Goal: Information Seeking & Learning: Learn about a topic

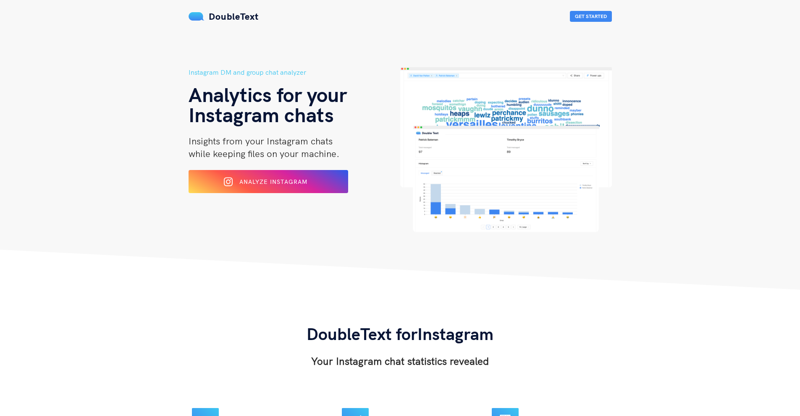
click at [316, 163] on div "Instagram DM and group chat analyzer Analytics for your Instagram chats Insight…" at bounding box center [294, 149] width 212 height 165
click at [316, 174] on button "Analyze Instagram" at bounding box center [268, 182] width 163 height 24
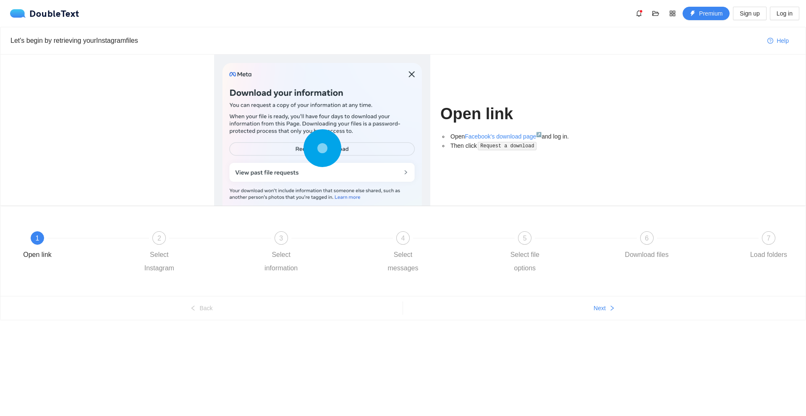
drag, startPoint x: 625, startPoint y: 319, endPoint x: 622, endPoint y: 301, distance: 18.4
click at [626, 318] on ul "Back Next" at bounding box center [402, 308] width 805 height 24
click at [620, 301] on ul "Back Next" at bounding box center [402, 308] width 805 height 24
click at [600, 302] on button "Next" at bounding box center [604, 307] width 403 height 13
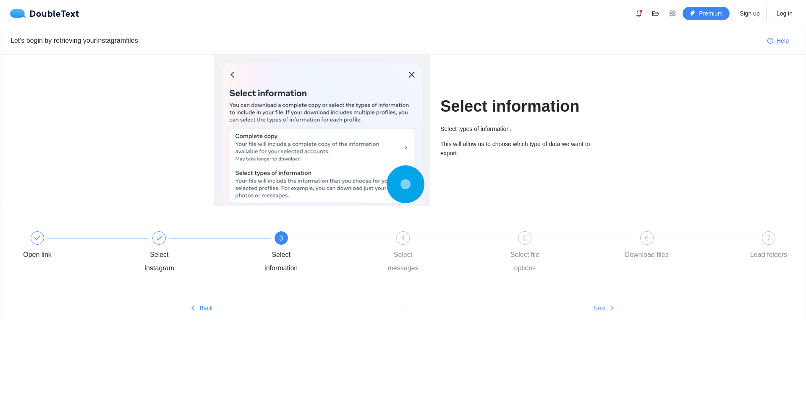
click at [600, 302] on button "Next" at bounding box center [604, 307] width 403 height 13
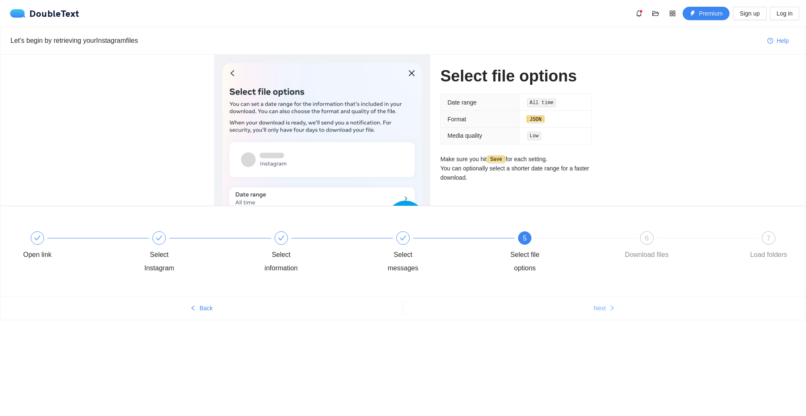
click at [600, 302] on button "Next" at bounding box center [604, 307] width 403 height 13
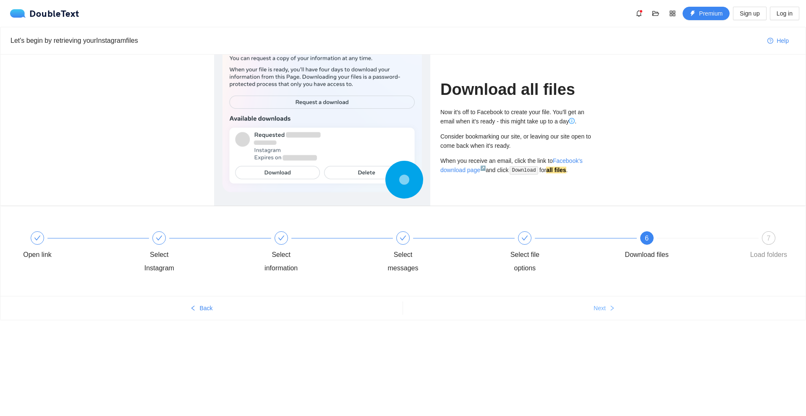
click at [600, 302] on button "Next" at bounding box center [604, 307] width 403 height 13
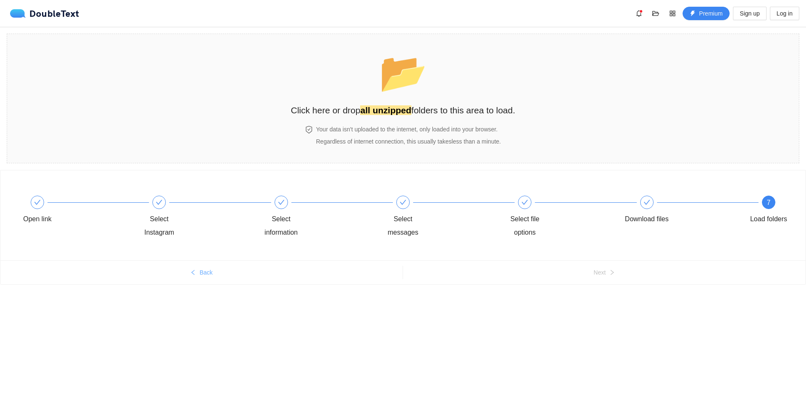
click at [209, 272] on span "Back" at bounding box center [205, 272] width 13 height 9
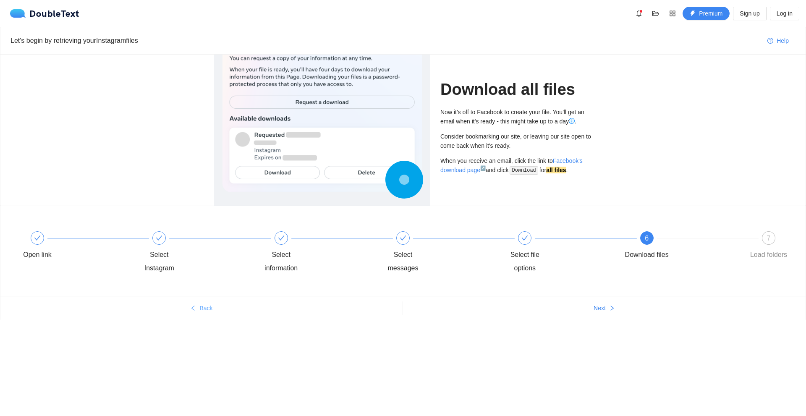
click at [216, 303] on button "Back" at bounding box center [201, 307] width 402 height 13
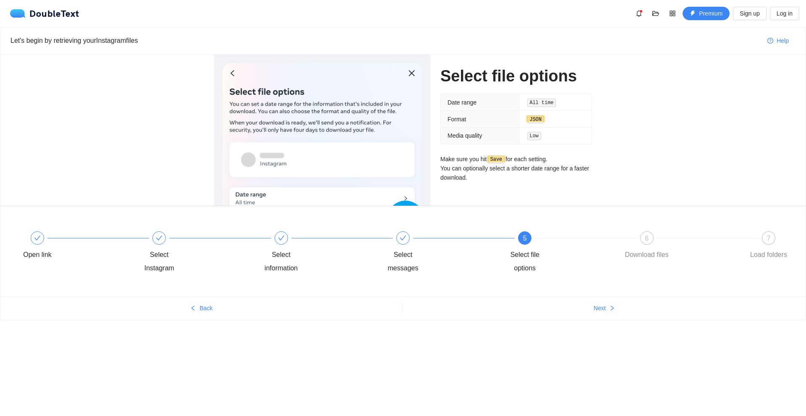
click at [602, 301] on ul "Back Next" at bounding box center [402, 308] width 805 height 24
click at [206, 310] on span "Back" at bounding box center [205, 307] width 13 height 9
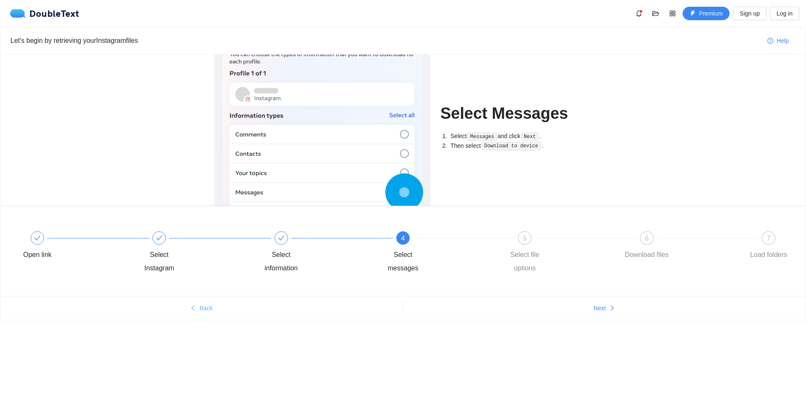
click at [206, 311] on span "Back" at bounding box center [205, 307] width 13 height 9
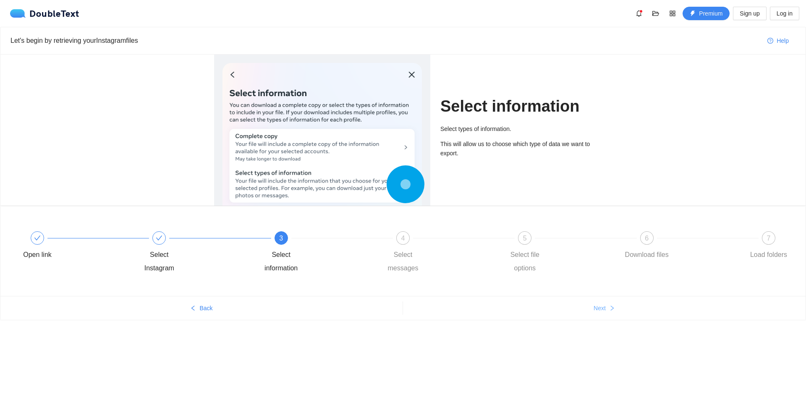
click at [595, 303] on button "Next" at bounding box center [604, 307] width 403 height 13
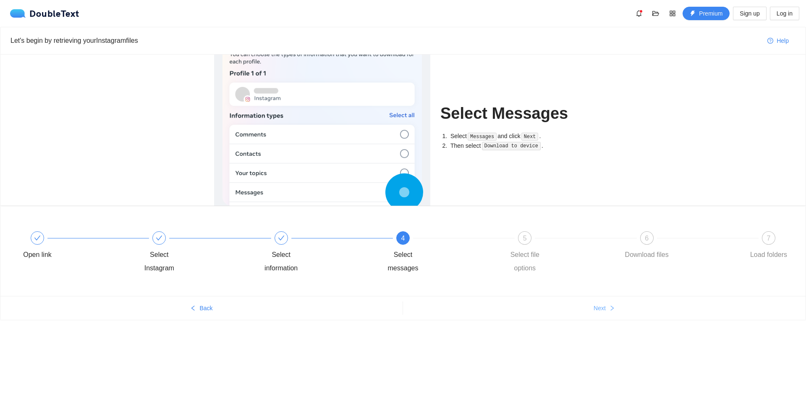
click at [595, 303] on button "Next" at bounding box center [604, 307] width 403 height 13
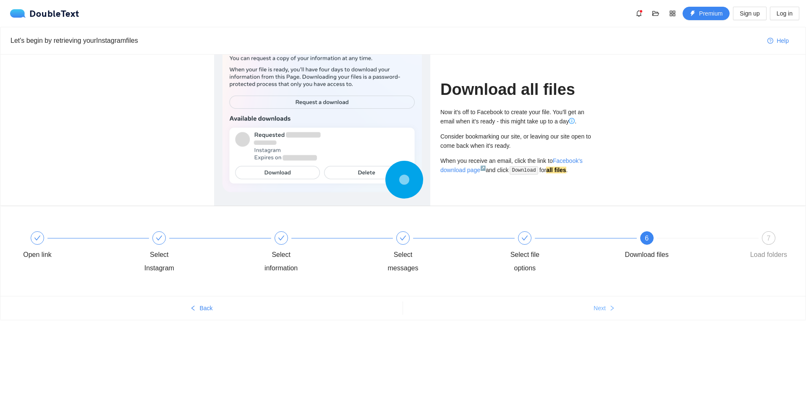
click at [595, 303] on button "Next" at bounding box center [604, 307] width 403 height 13
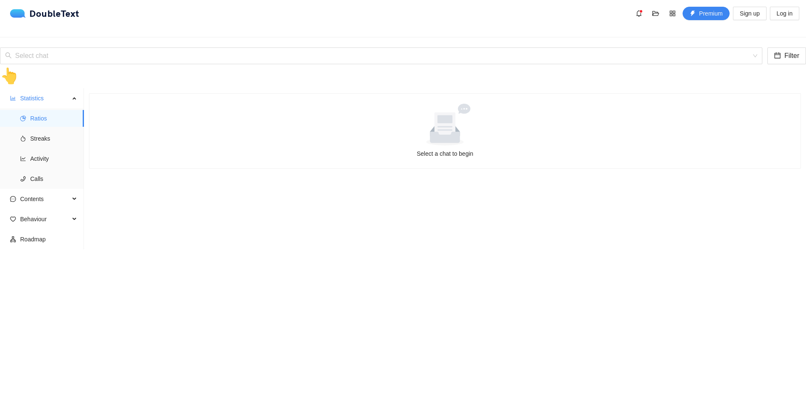
click at [240, 48] on input "search" at bounding box center [378, 56] width 746 height 16
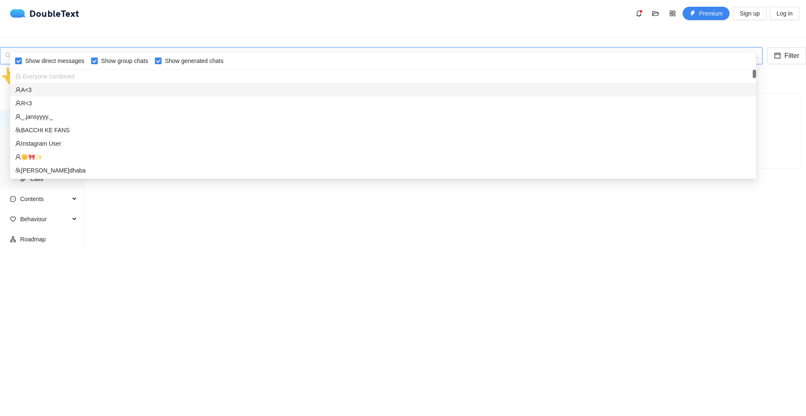
click at [105, 91] on div "A<3" at bounding box center [383, 89] width 736 height 9
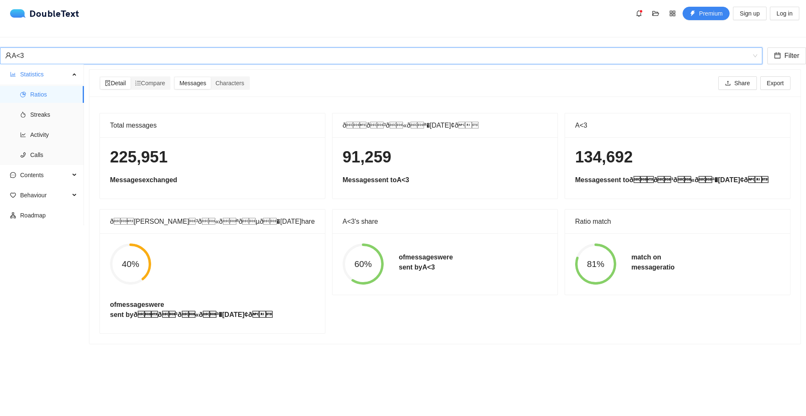
click at [753, 47] on div "A<3" at bounding box center [381, 55] width 762 height 17
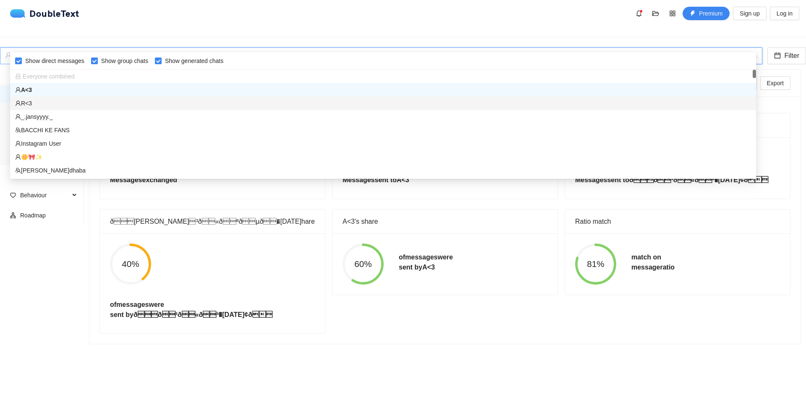
click at [393, 107] on div "R<3" at bounding box center [383, 103] width 736 height 9
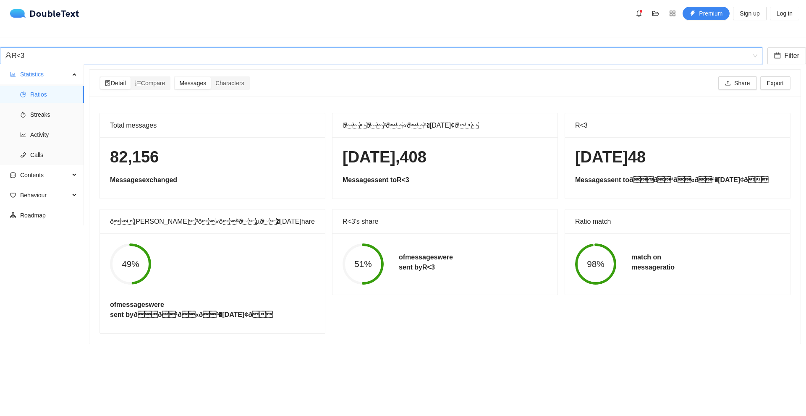
click at [740, 48] on div "R<3" at bounding box center [377, 56] width 745 height 16
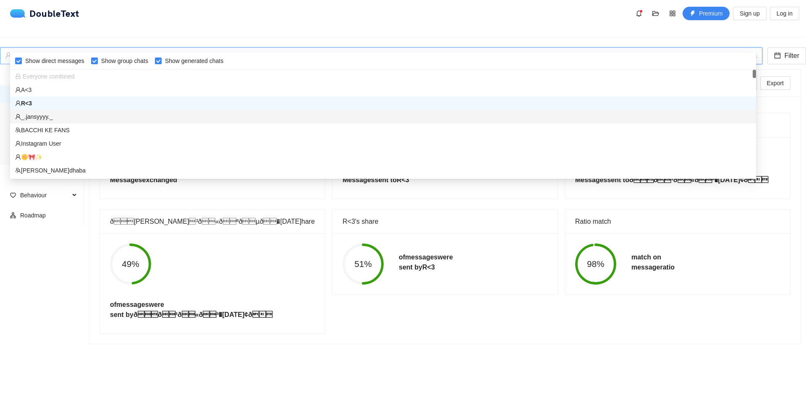
click at [291, 122] on div "_.jansyyyy._" at bounding box center [383, 116] width 746 height 13
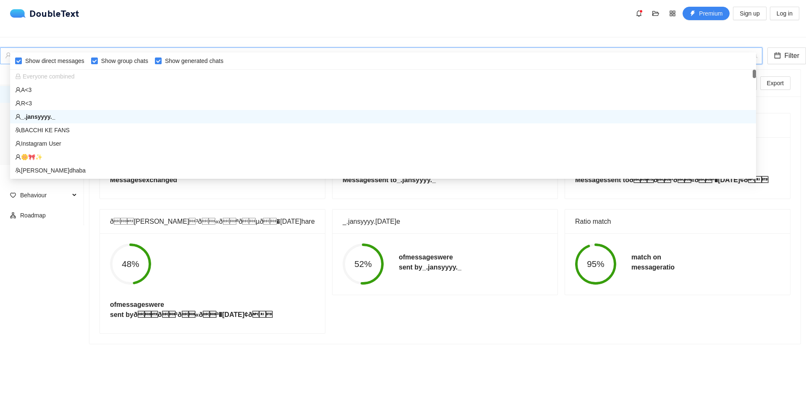
click at [750, 48] on span "_.jansyyyy._" at bounding box center [381, 56] width 752 height 16
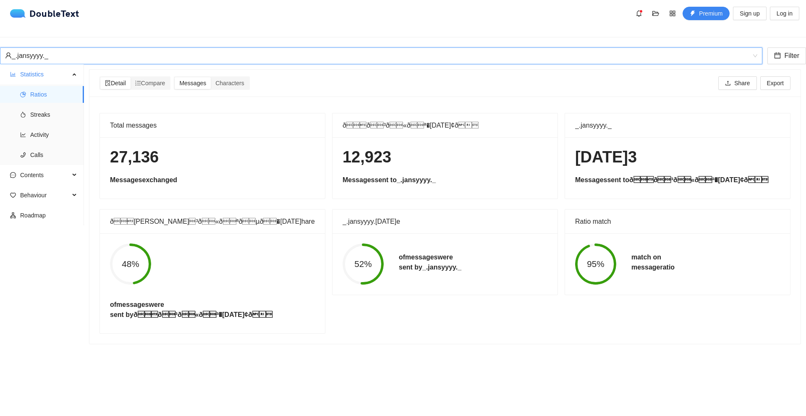
click at [97, 48] on div "_.jansyyyy._" at bounding box center [377, 56] width 745 height 16
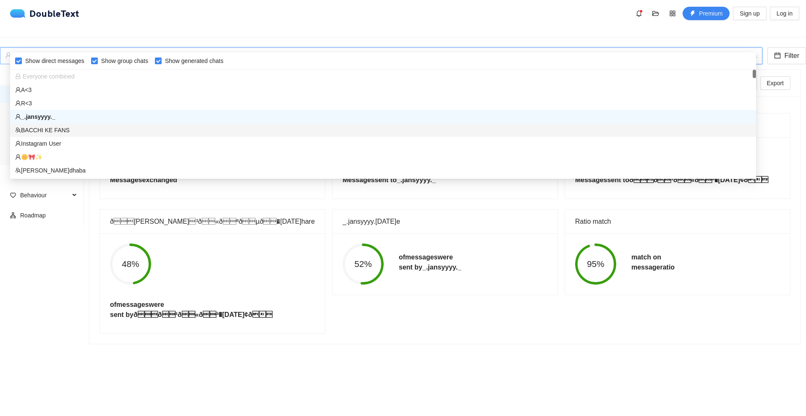
click at [57, 134] on div "BACCHI KE FANS" at bounding box center [383, 130] width 736 height 9
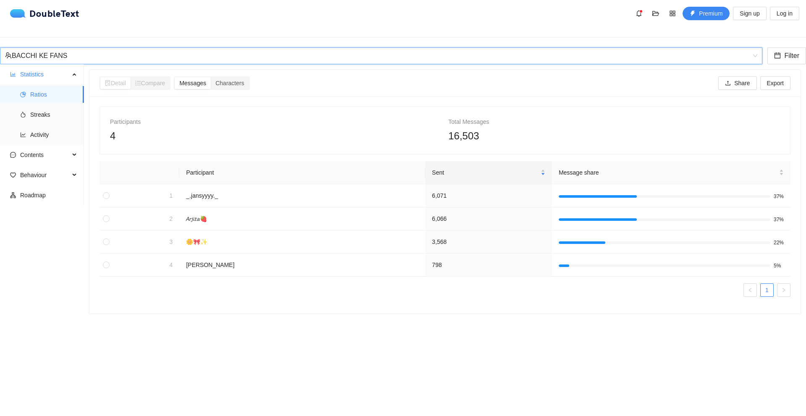
click at [747, 48] on span "BACCHI KE FANS" at bounding box center [381, 56] width 752 height 16
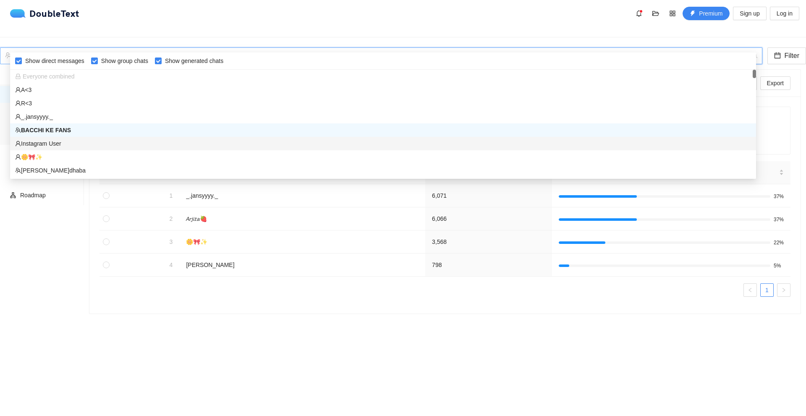
click at [73, 146] on div "Instagram User" at bounding box center [383, 143] width 736 height 9
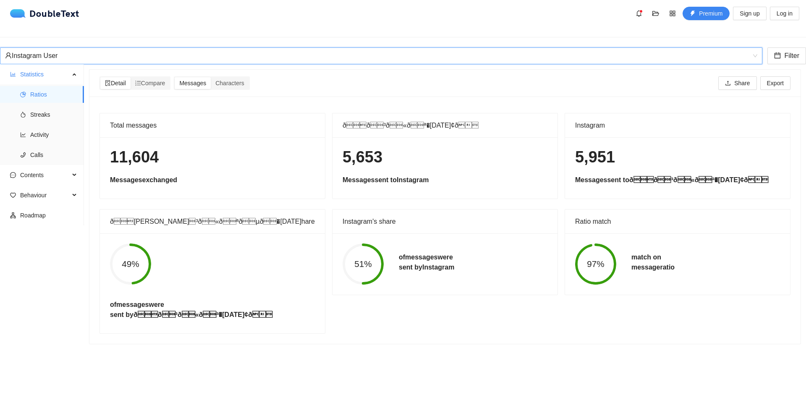
click at [120, 48] on div "Instagram User" at bounding box center [377, 56] width 745 height 16
click at [149, 298] on div "Total messages 11,604 Messages exchanged ðð³ð«ðªðµð¢ð 5,653 Mes…" at bounding box center [444, 220] width 711 height 247
click at [46, 128] on span "Activity" at bounding box center [53, 134] width 47 height 17
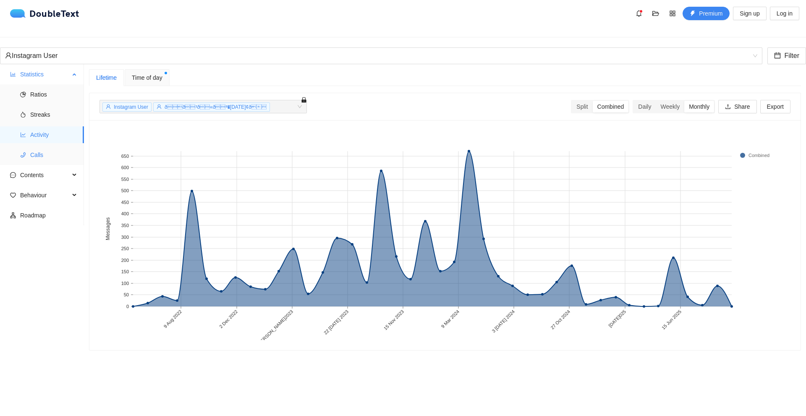
click at [29, 146] on li "Calls" at bounding box center [42, 154] width 84 height 17
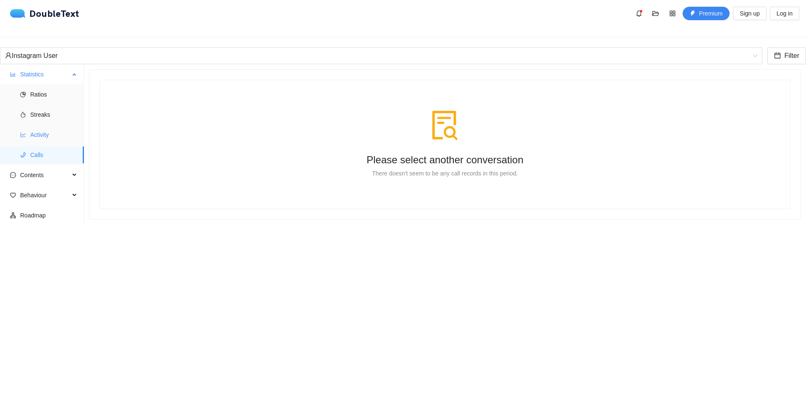
click at [40, 131] on span "Activity" at bounding box center [53, 134] width 47 height 17
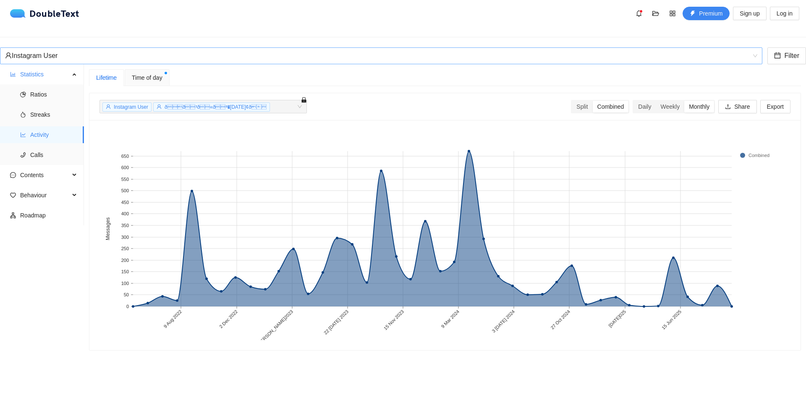
click at [131, 48] on div "Instagram User" at bounding box center [377, 56] width 745 height 16
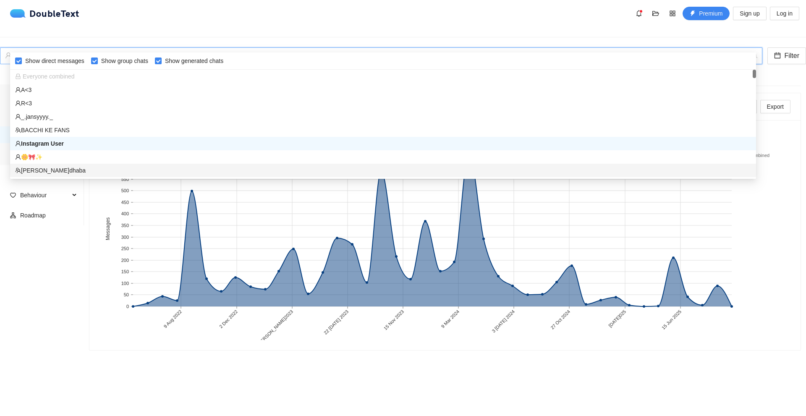
click at [92, 173] on div "[PERSON_NAME]dhaba" at bounding box center [383, 170] width 736 height 9
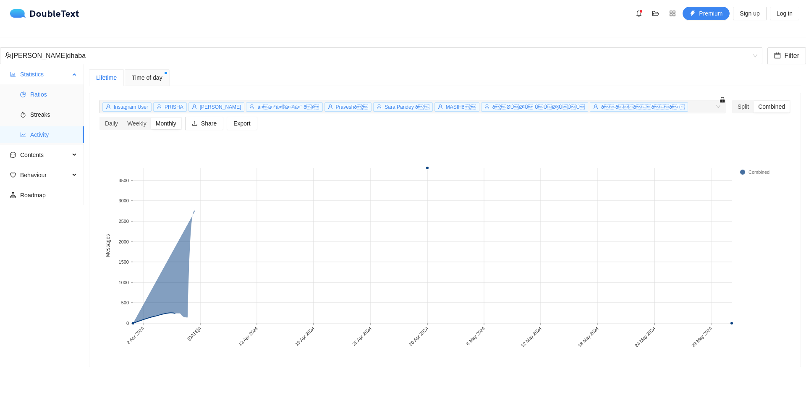
click at [43, 86] on span "Ratios" at bounding box center [53, 94] width 47 height 17
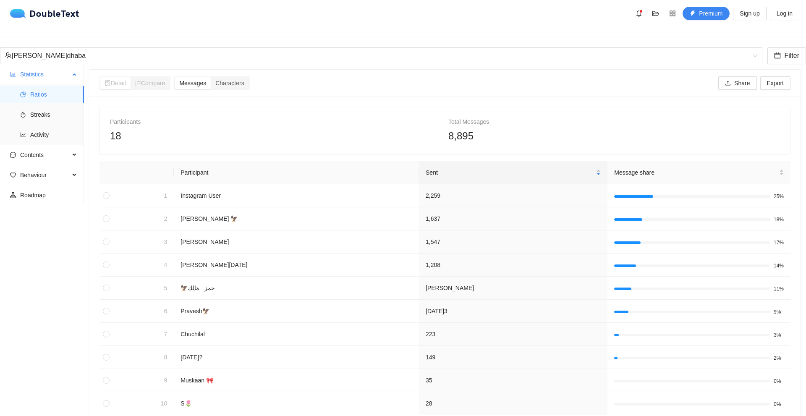
click at [41, 71] on span "Statistics" at bounding box center [45, 74] width 50 height 17
click at [41, 70] on span "Statistics" at bounding box center [45, 74] width 50 height 17
click at [73, 48] on div "[PERSON_NAME]dhaba" at bounding box center [377, 56] width 745 height 16
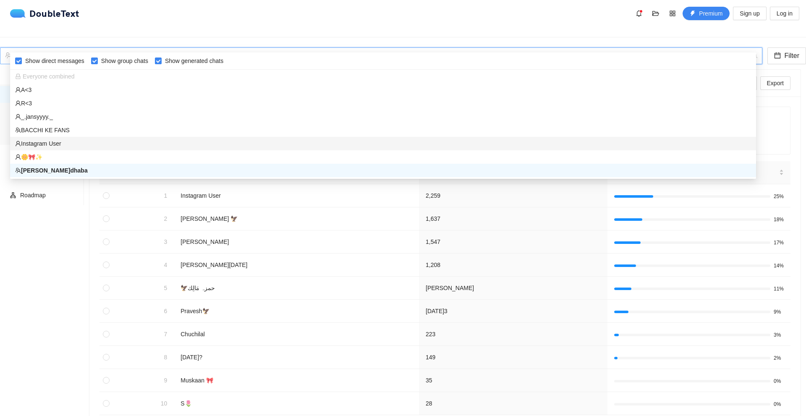
click at [47, 143] on div "Instagram User" at bounding box center [383, 143] width 736 height 9
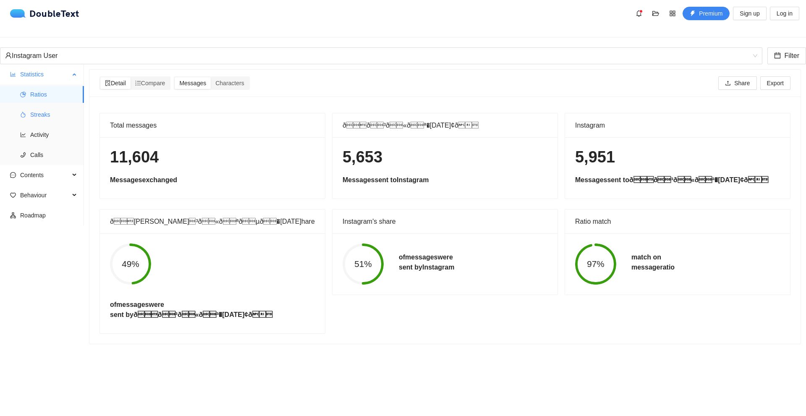
click at [48, 112] on span "Streaks" at bounding box center [53, 114] width 47 height 17
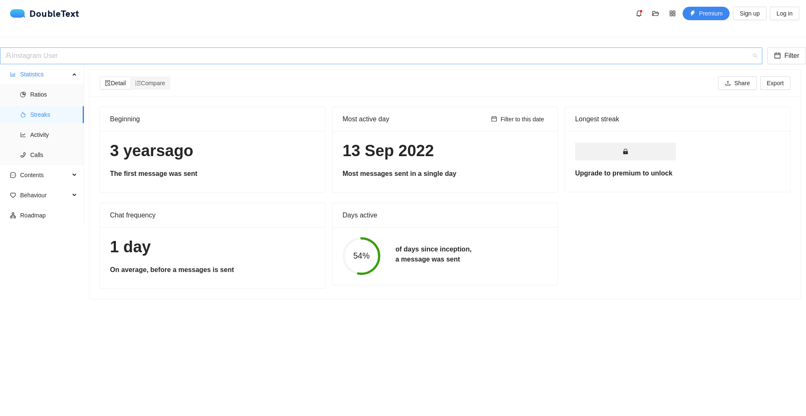
click at [135, 50] on div "Instagram User" at bounding box center [377, 56] width 745 height 16
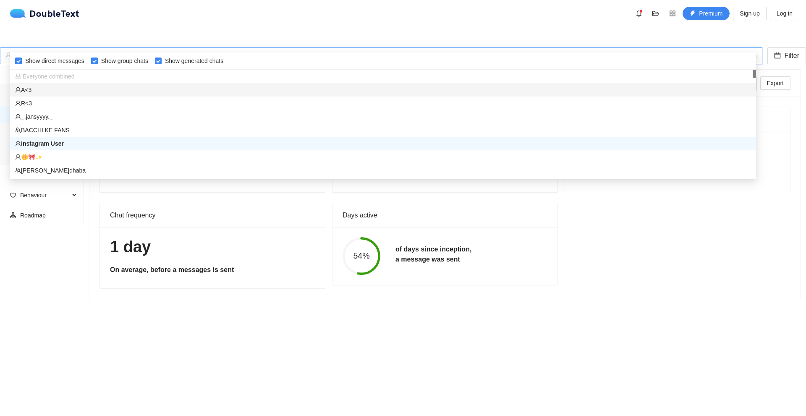
click at [39, 91] on div "A<3" at bounding box center [383, 89] width 736 height 9
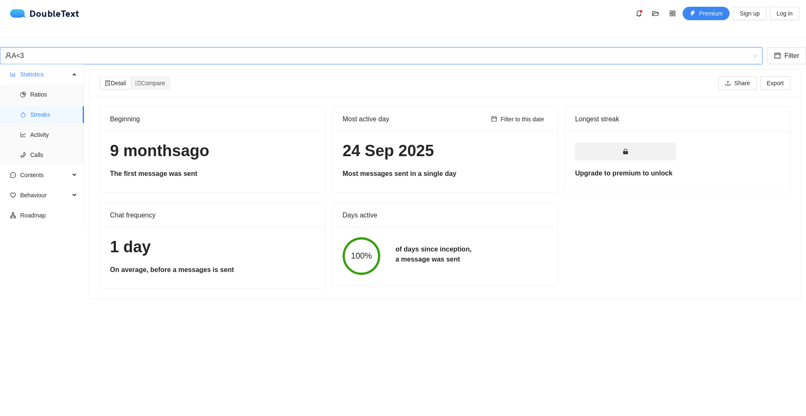
click at [214, 48] on div "A<3" at bounding box center [377, 56] width 745 height 16
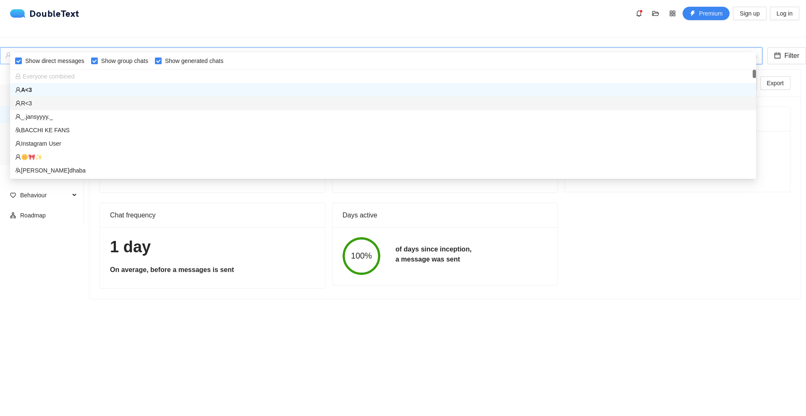
click at [82, 102] on div "R<3" at bounding box center [383, 103] width 736 height 9
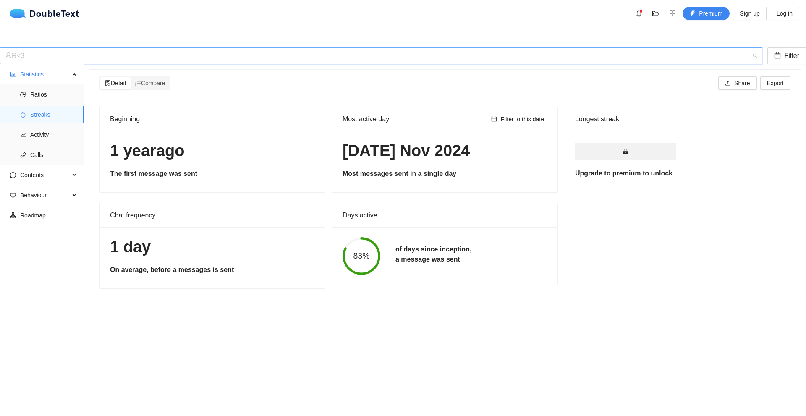
click at [129, 48] on div "R<3" at bounding box center [377, 56] width 745 height 16
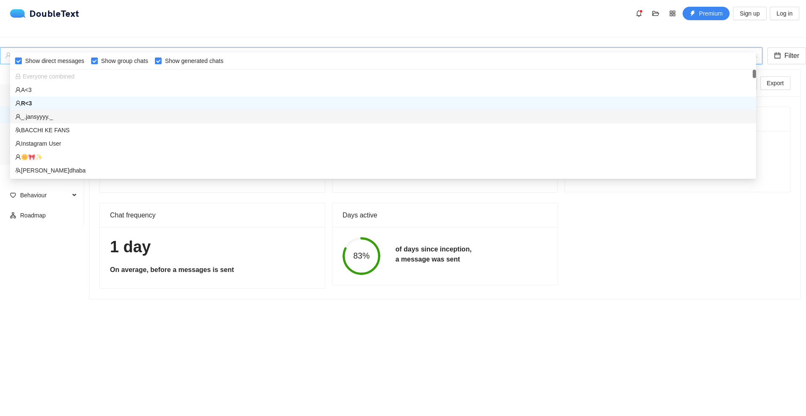
click at [70, 113] on div "_.jansyyyy._" at bounding box center [383, 116] width 736 height 9
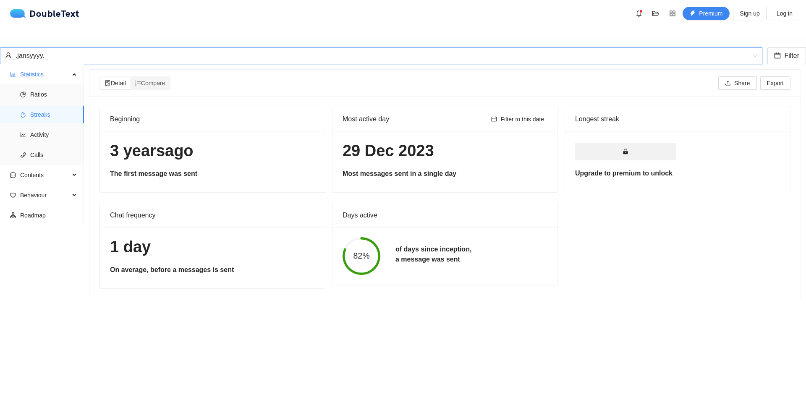
click at [129, 47] on div "_.jansyyyy._ _.jansyyyy._ Filter" at bounding box center [403, 55] width 806 height 17
click at [126, 48] on div "_.jansyyyy._" at bounding box center [377, 56] width 745 height 16
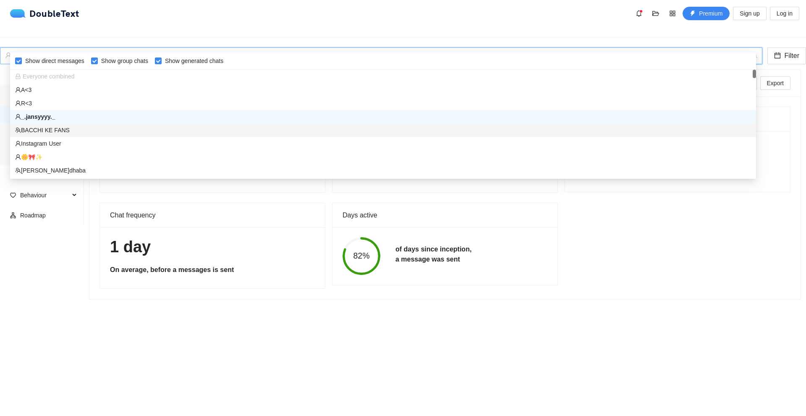
click at [65, 124] on div "BACCHI KE FANS" at bounding box center [383, 129] width 746 height 13
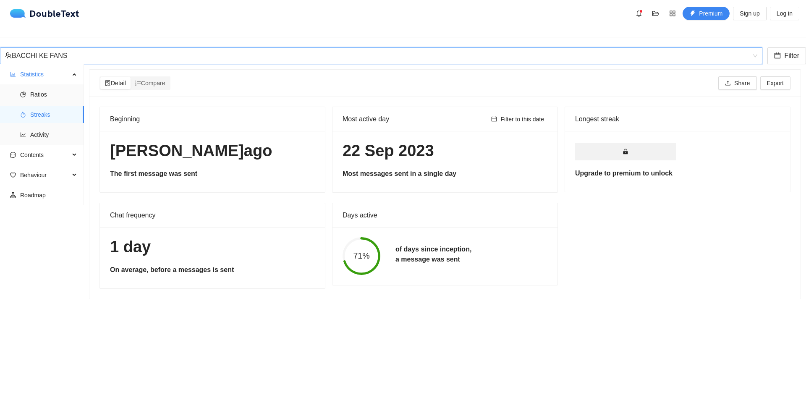
click at [97, 48] on div "BACCHI KE FANS" at bounding box center [377, 56] width 745 height 16
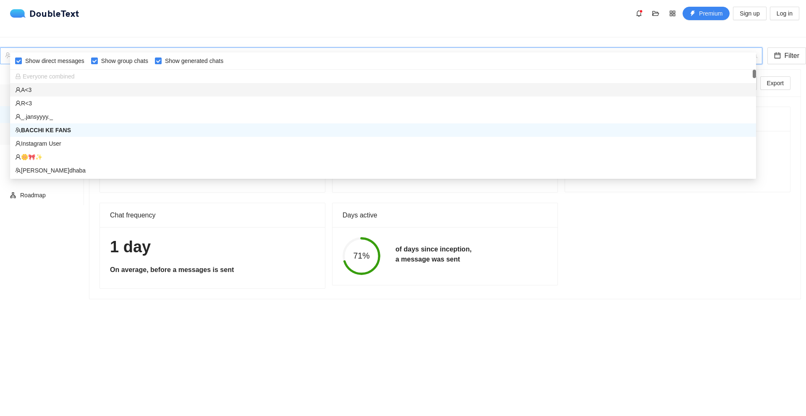
click at [74, 94] on div "A<3" at bounding box center [383, 89] width 736 height 9
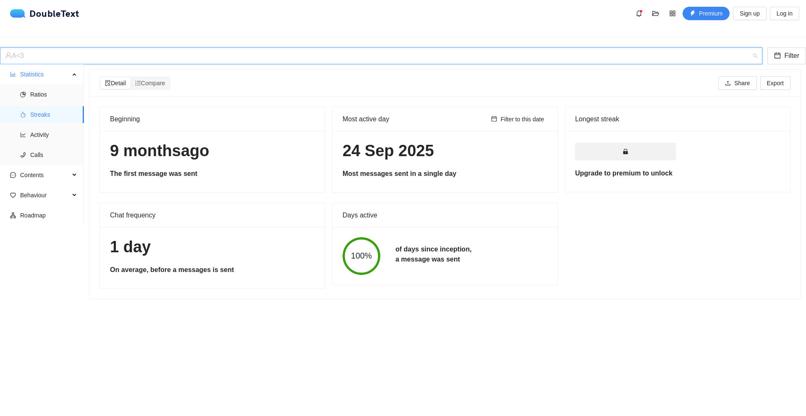
click at [108, 48] on div "A<3" at bounding box center [377, 56] width 745 height 16
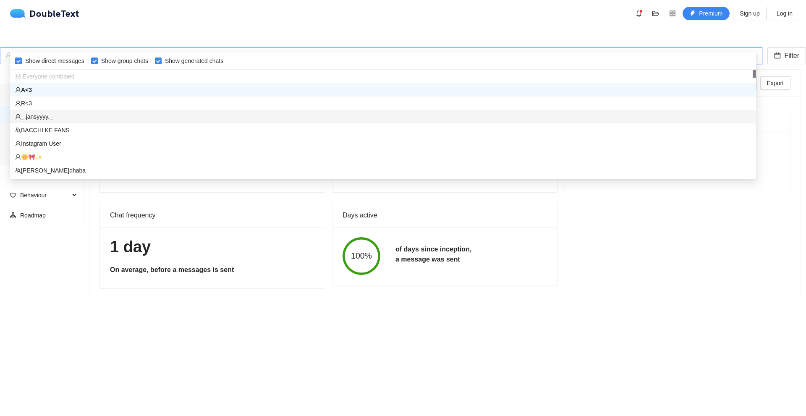
click at [53, 118] on div "_.jansyyyy._" at bounding box center [383, 116] width 736 height 9
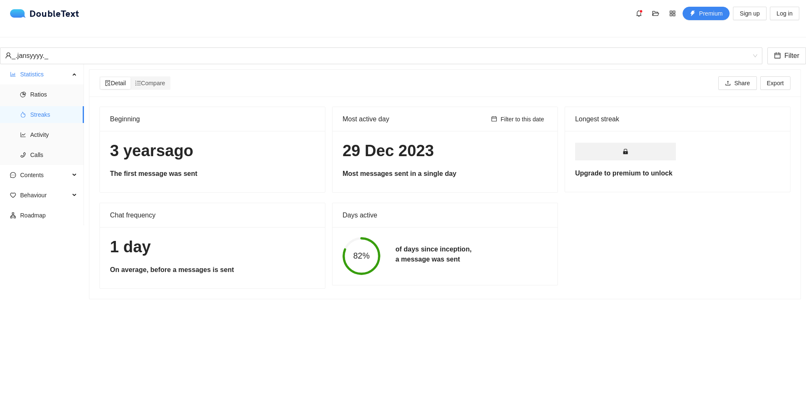
click at [82, 51] on div "_.jansyyyy._ Filter" at bounding box center [403, 55] width 806 height 17
click at [81, 48] on div "_.jansyyyy._" at bounding box center [377, 56] width 745 height 16
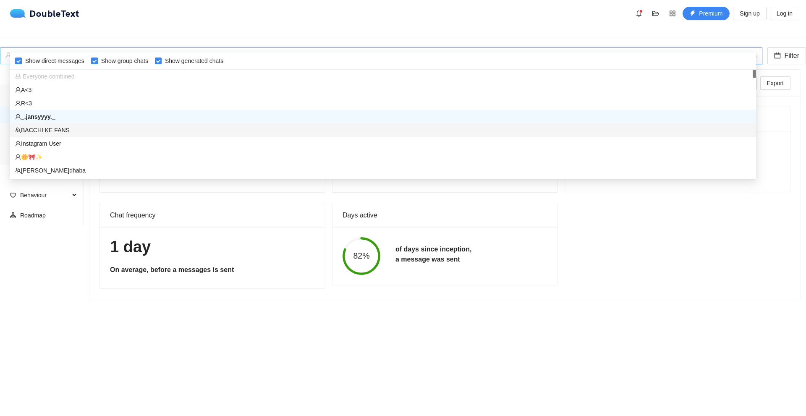
click at [57, 128] on div "BACCHI KE FANS" at bounding box center [383, 130] width 736 height 9
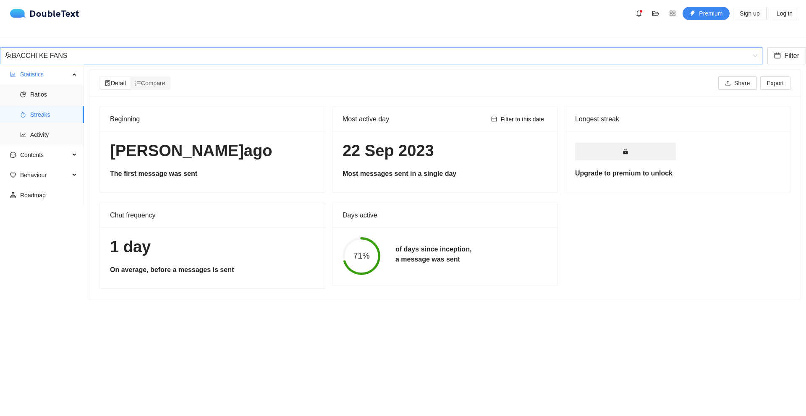
click at [75, 50] on div "BACCHI KE FANS" at bounding box center [377, 56] width 745 height 16
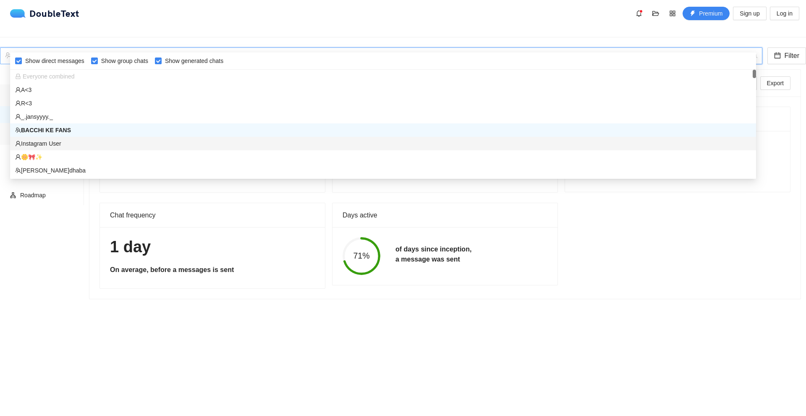
click at [53, 139] on div "Instagram User" at bounding box center [383, 143] width 746 height 13
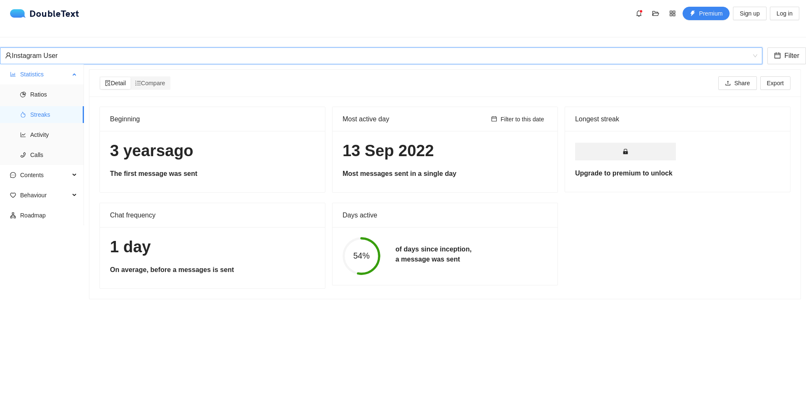
click at [73, 66] on div "Statistics" at bounding box center [42, 74] width 84 height 17
click at [76, 50] on div "Instagram User" at bounding box center [381, 55] width 762 height 17
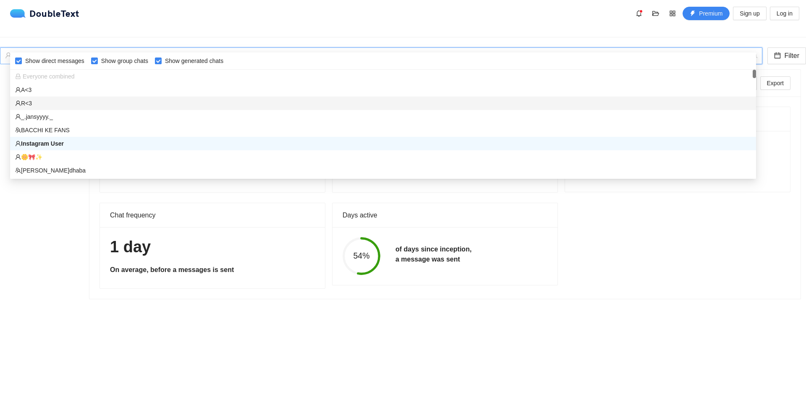
click at [58, 105] on div "R<3" at bounding box center [383, 103] width 736 height 9
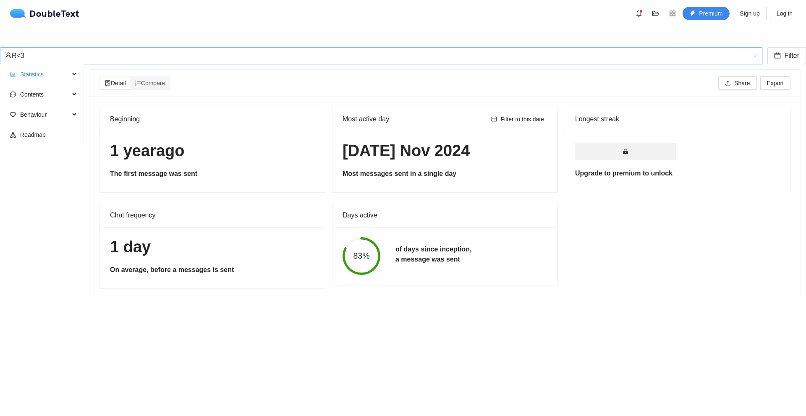
click at [164, 47] on div "R<3 R<3 Filter" at bounding box center [403, 55] width 806 height 17
click at [145, 48] on div "R<3" at bounding box center [377, 56] width 745 height 16
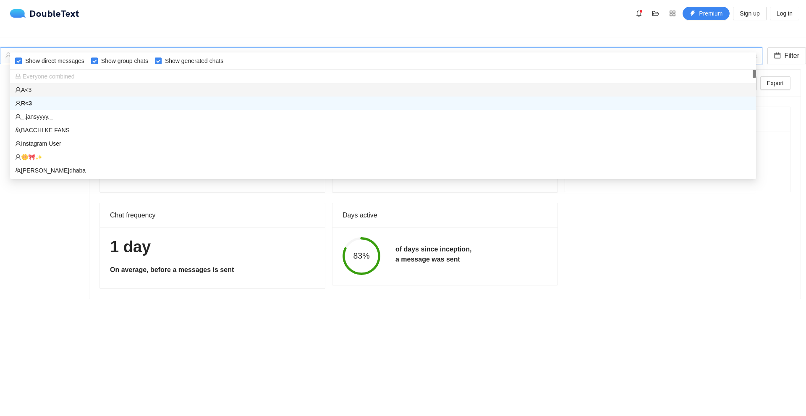
click at [86, 87] on div "A<3" at bounding box center [383, 89] width 736 height 9
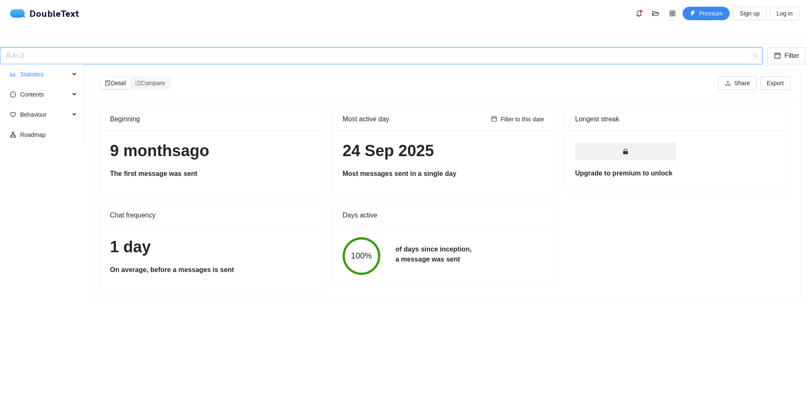
click at [117, 48] on div "A<3" at bounding box center [377, 56] width 745 height 16
click at [32, 72] on span "Statistics" at bounding box center [45, 74] width 50 height 17
click at [43, 91] on span "Ratios" at bounding box center [53, 94] width 47 height 17
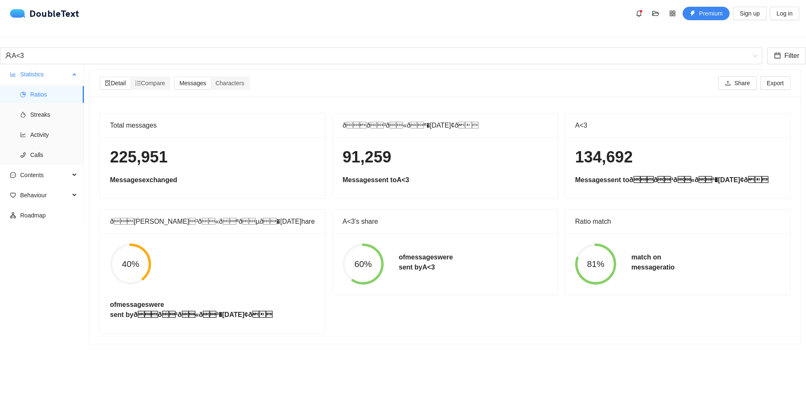
click at [47, 136] on ul "Ratios Streaks Activity Calls" at bounding box center [42, 124] width 84 height 81
click at [46, 128] on span "Activity" at bounding box center [53, 134] width 47 height 17
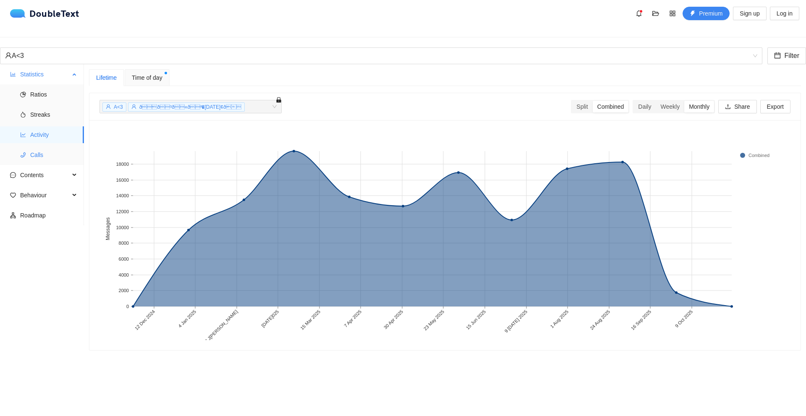
click at [45, 146] on span "Calls" at bounding box center [53, 154] width 47 height 17
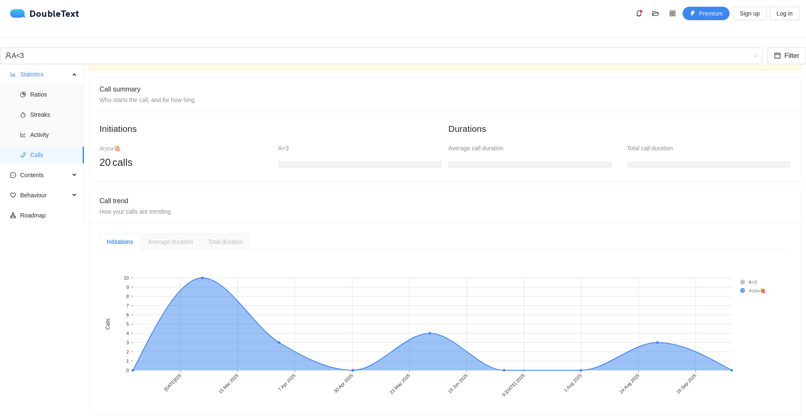
scroll to position [51, 0]
click at [288, 154] on div at bounding box center [360, 162] width 164 height 17
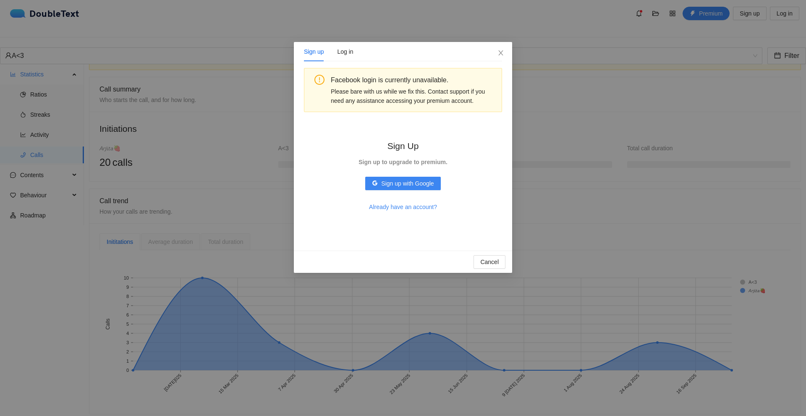
click at [216, 167] on div "Sign up Log in Facebook login is currently unavailable. Please bare with us whi…" at bounding box center [403, 208] width 806 height 416
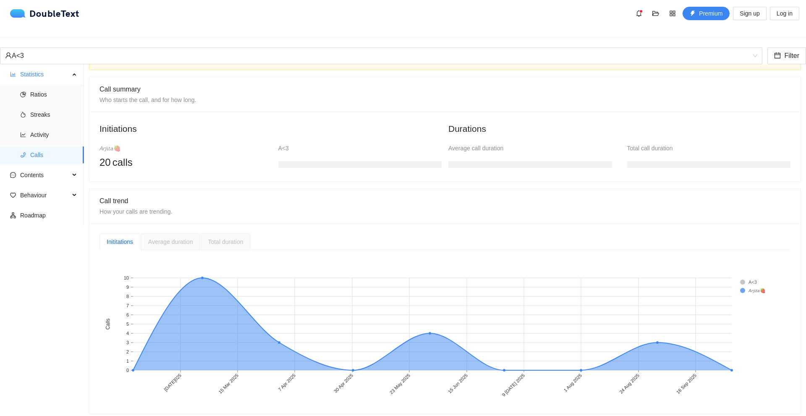
click at [181, 233] on div "Average duration" at bounding box center [170, 241] width 59 height 17
click at [77, 167] on div "Contents" at bounding box center [42, 175] width 84 height 17
click at [52, 187] on span "Word Cloud" at bounding box center [53, 195] width 47 height 17
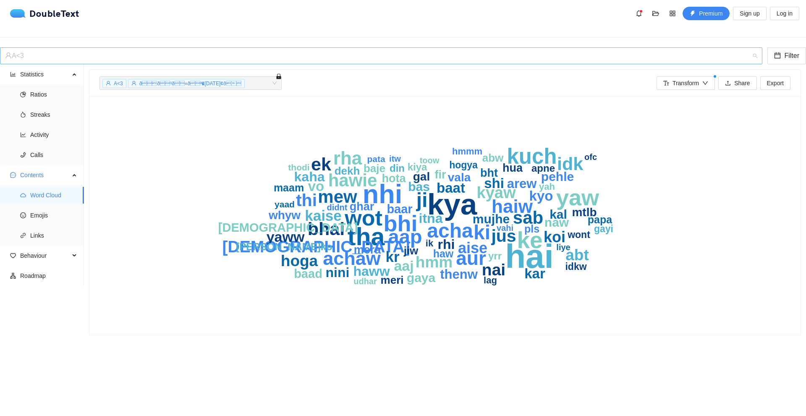
click at [95, 48] on div "A<3" at bounding box center [377, 56] width 745 height 16
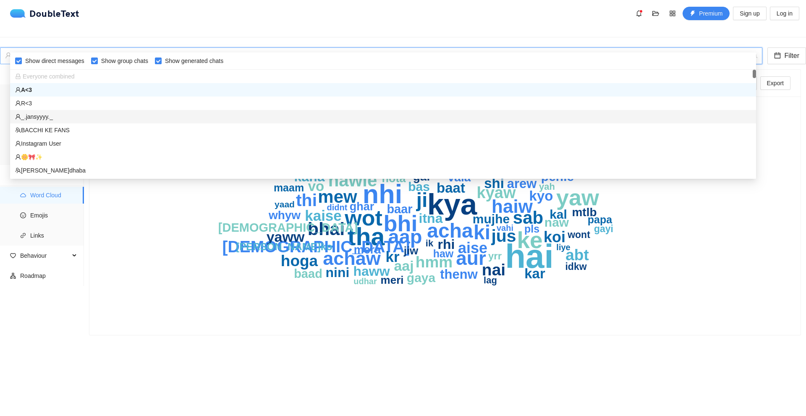
click at [35, 115] on div "_.jansyyyy._" at bounding box center [383, 116] width 736 height 9
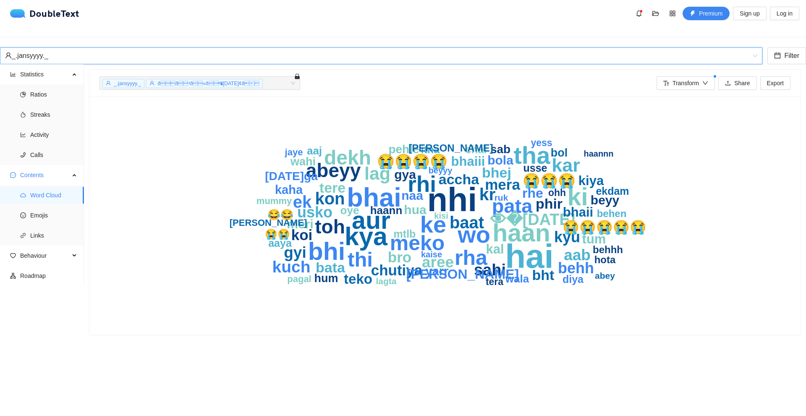
click at [197, 53] on div "_.jansyyyy._ _.jansyyyy._ Filter" at bounding box center [403, 55] width 806 height 17
click at [188, 48] on div "_.jansyyyy._" at bounding box center [377, 56] width 745 height 16
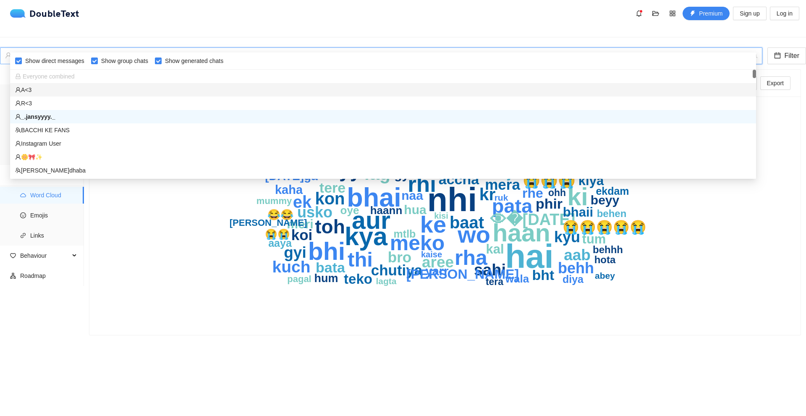
click at [61, 95] on div "A<3" at bounding box center [383, 89] width 746 height 13
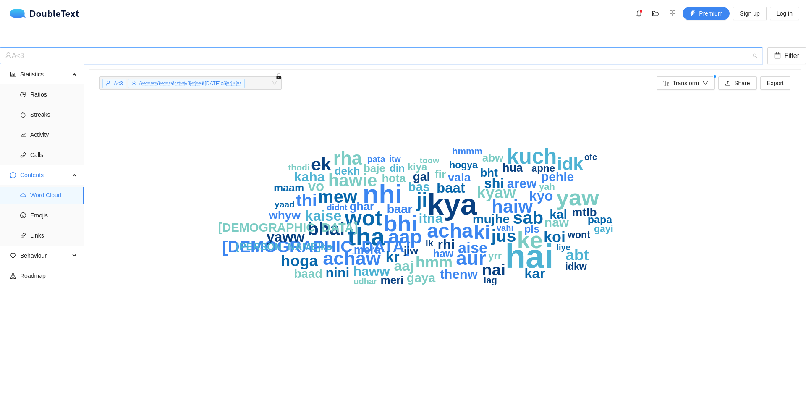
click at [323, 48] on div "A<3" at bounding box center [377, 56] width 745 height 16
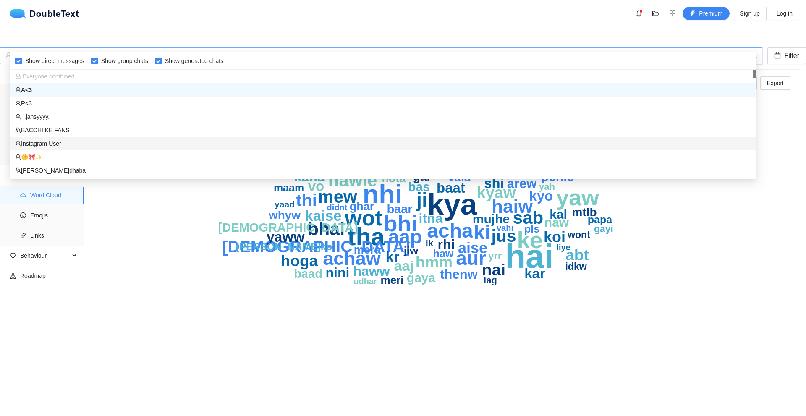
click at [62, 141] on div "Instagram User" at bounding box center [383, 143] width 736 height 9
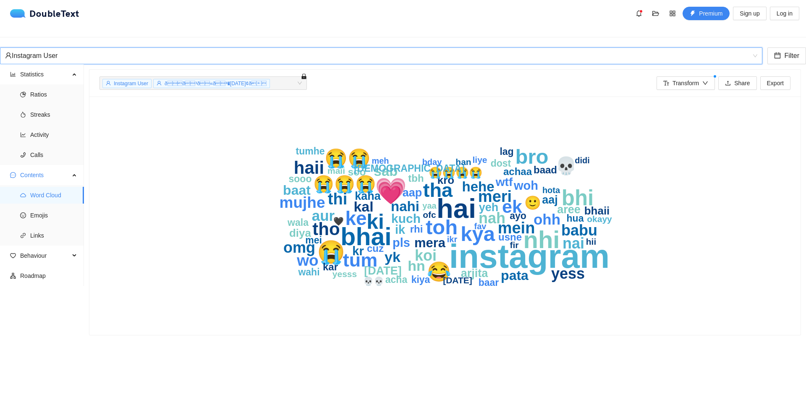
click at [292, 48] on div "Instagram User" at bounding box center [377, 56] width 745 height 16
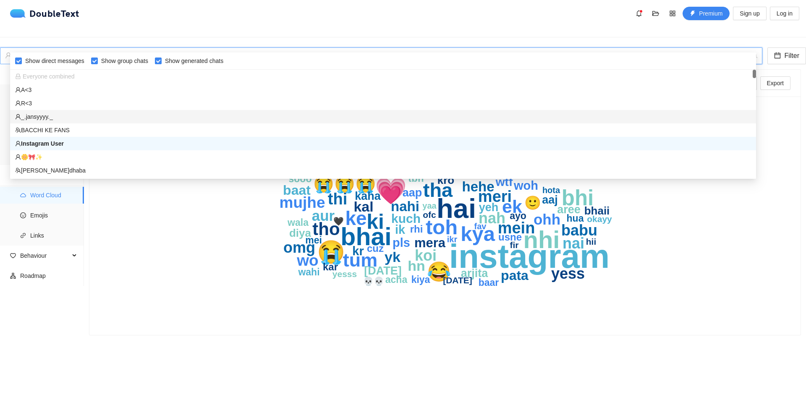
click at [69, 116] on div "_.jansyyyy._" at bounding box center [383, 116] width 736 height 9
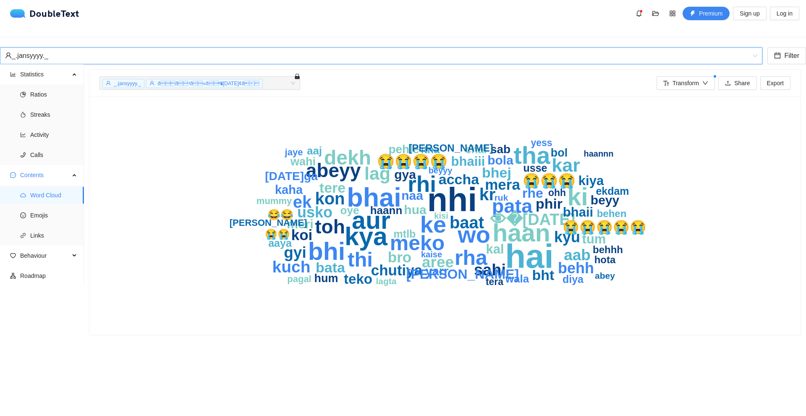
click at [310, 48] on div "_.jansyyyy._" at bounding box center [377, 56] width 745 height 16
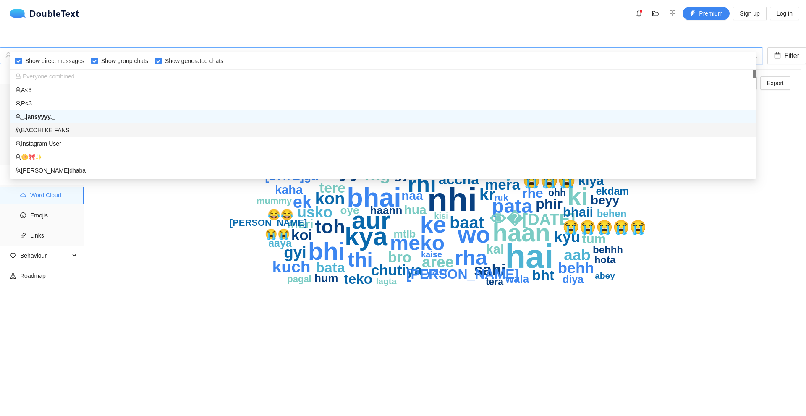
click at [34, 124] on div "BACCHI KE FANS" at bounding box center [383, 129] width 746 height 13
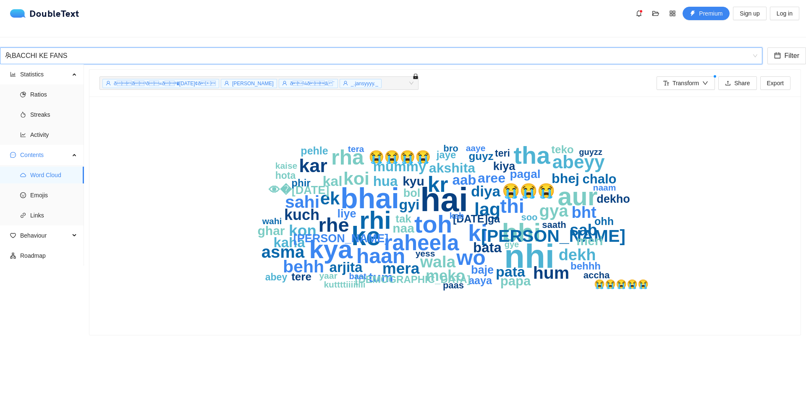
click at [169, 48] on div "BACCHI KE FANS" at bounding box center [377, 56] width 745 height 16
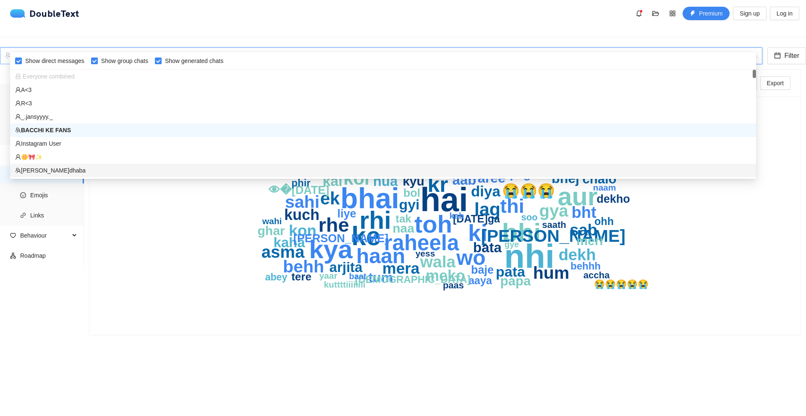
click at [73, 171] on div "[PERSON_NAME]dhaba" at bounding box center [383, 170] width 736 height 9
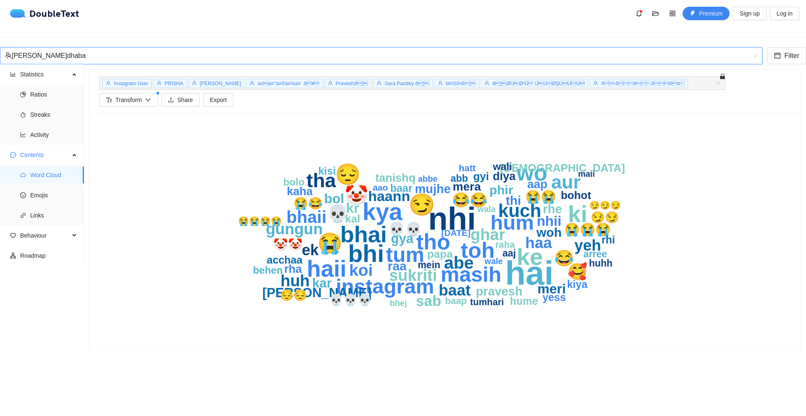
click at [146, 48] on div "[PERSON_NAME]dhaba" at bounding box center [377, 56] width 745 height 16
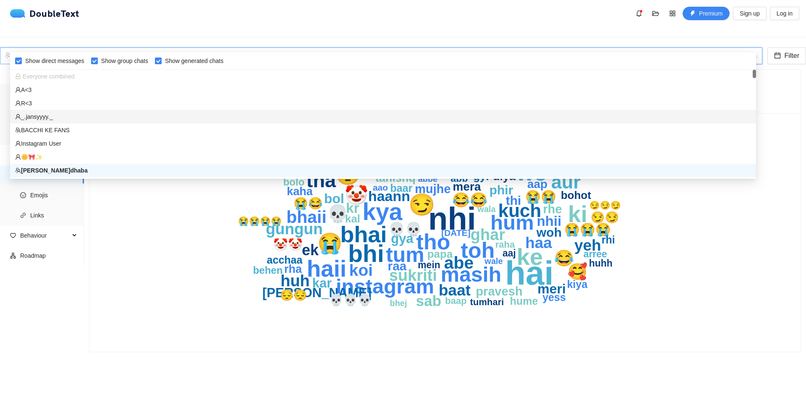
click at [41, 113] on div "_.jansyyyy._" at bounding box center [383, 116] width 736 height 9
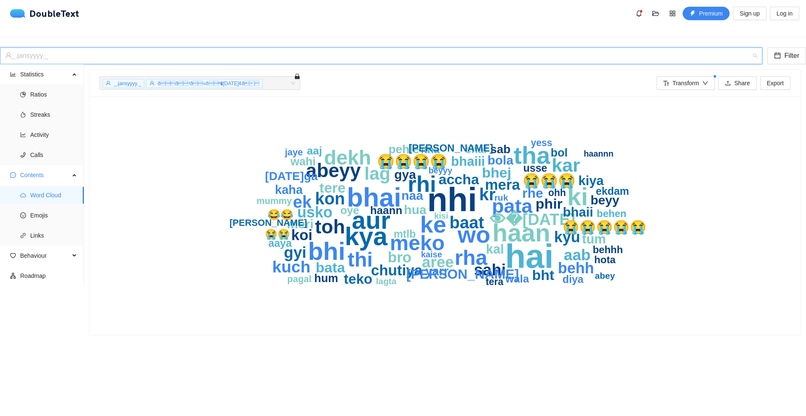
click at [87, 48] on div "_.jansyyyy._" at bounding box center [377, 56] width 745 height 16
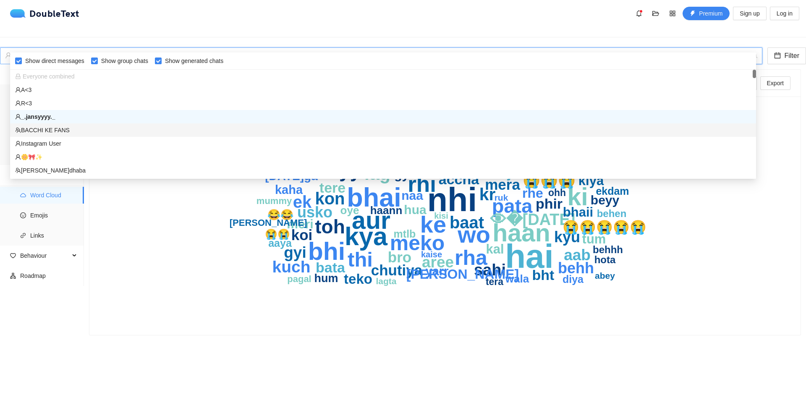
click at [60, 132] on div "BACCHI KE FANS" at bounding box center [383, 130] width 736 height 9
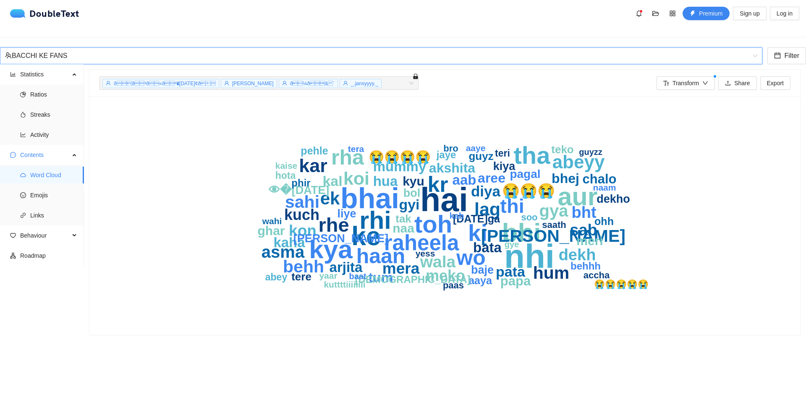
click at [81, 48] on div "BACCHI KE FANS" at bounding box center [377, 56] width 745 height 16
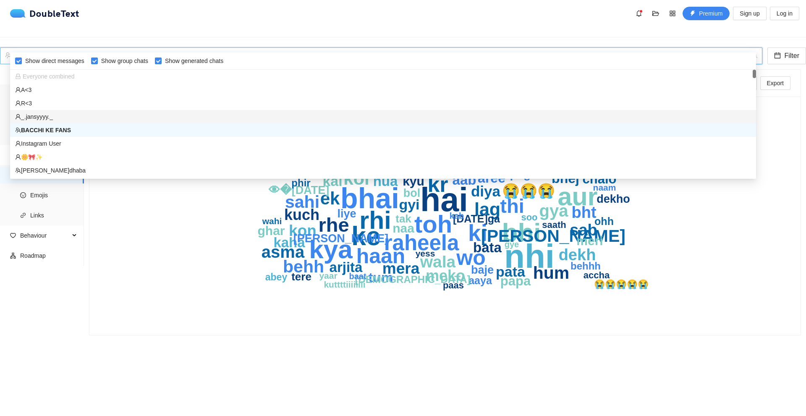
click at [62, 115] on div "_.jansyyyy._" at bounding box center [383, 116] width 736 height 9
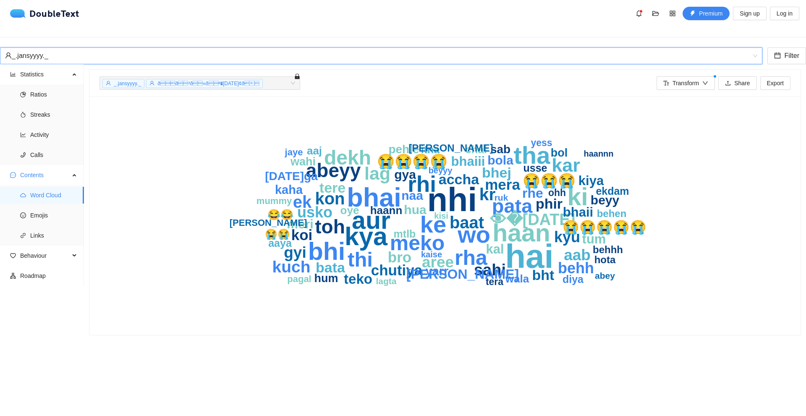
click at [105, 50] on div "_.jansyyyy._" at bounding box center [377, 56] width 745 height 16
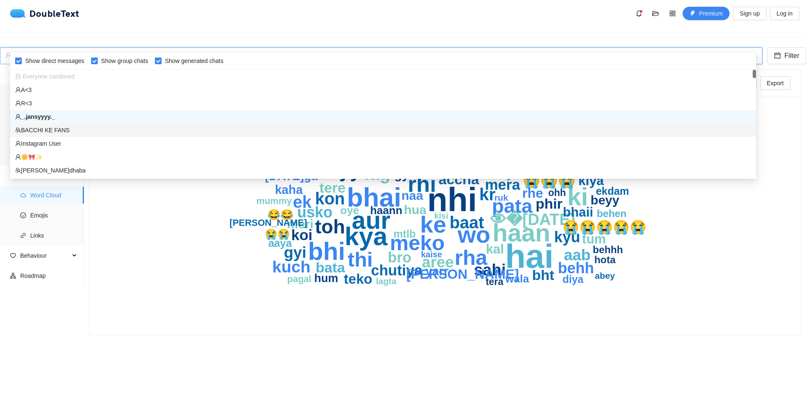
click at [79, 136] on div "BACCHI KE FANS" at bounding box center [383, 129] width 746 height 13
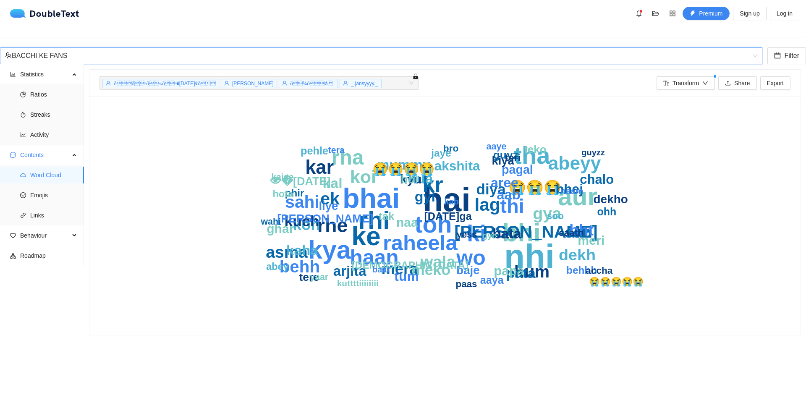
click at [73, 48] on div "BACCHI KE FANS" at bounding box center [377, 56] width 745 height 16
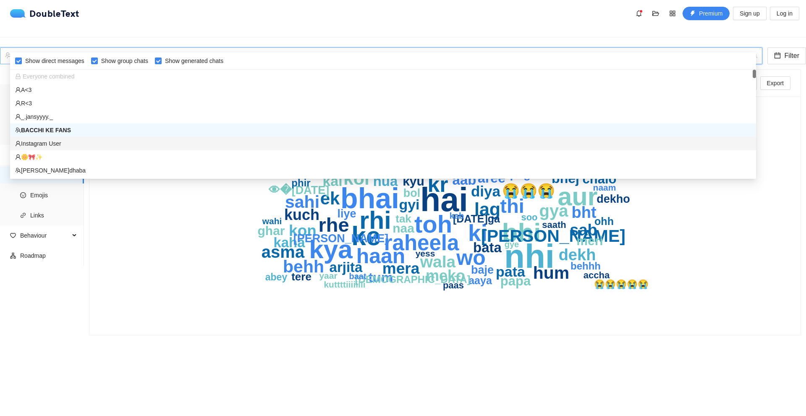
click at [62, 139] on div "Instagram User" at bounding box center [383, 143] width 746 height 13
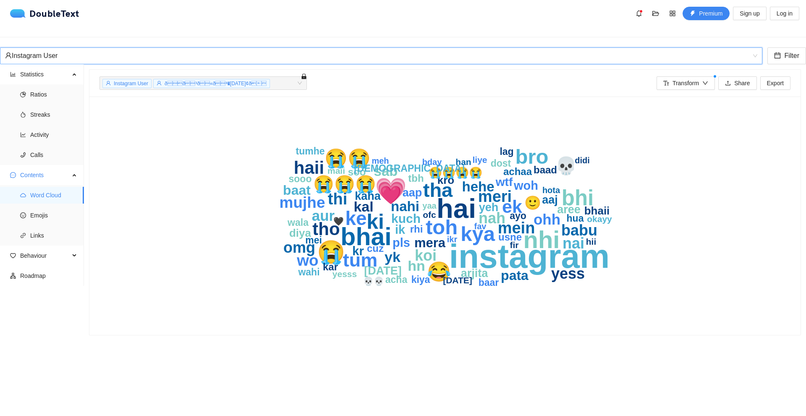
click at [155, 48] on div "Instagram User" at bounding box center [377, 56] width 745 height 16
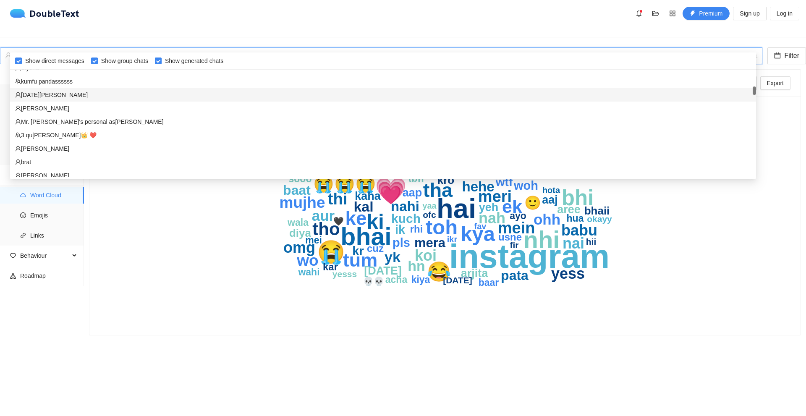
scroll to position [588, 0]
click at [56, 106] on div "[PERSON_NAME]" at bounding box center [383, 106] width 736 height 9
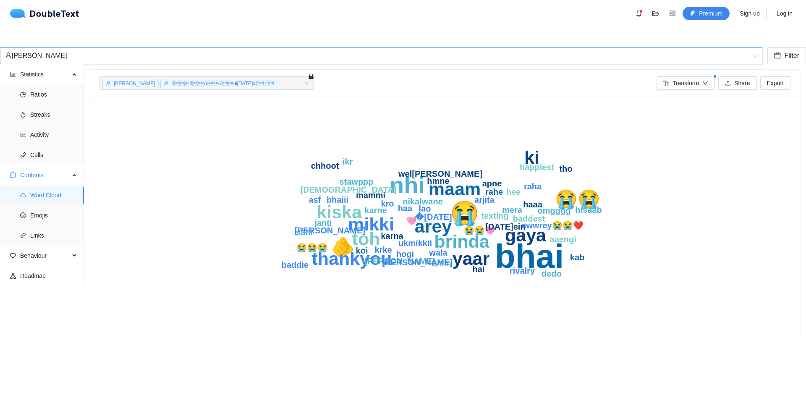
click at [93, 48] on div "[PERSON_NAME]" at bounding box center [377, 56] width 745 height 16
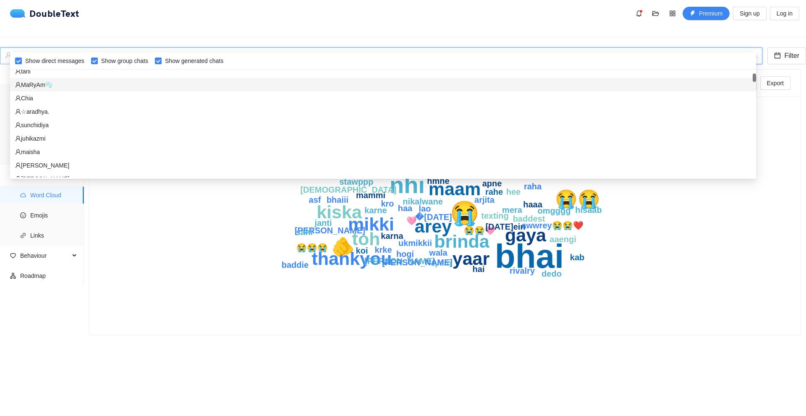
scroll to position [0, 0]
click at [58, 88] on div "A<3" at bounding box center [383, 89] width 736 height 9
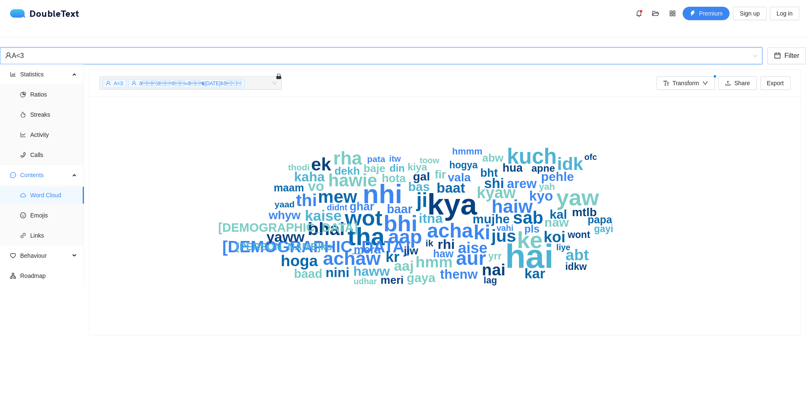
click at [55, 48] on div "A<3" at bounding box center [377, 56] width 745 height 16
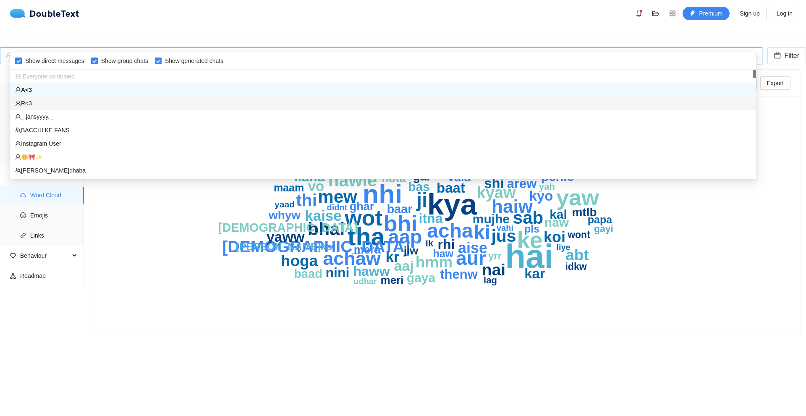
click at [48, 102] on div "R<3" at bounding box center [383, 103] width 736 height 9
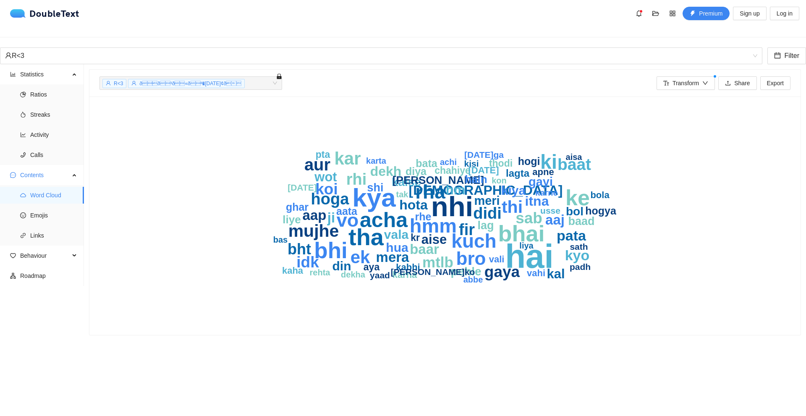
click at [232, 64] on section "R<3 ðð³ð«ðªðµð¢ð + 0 ... Transform Share Export hai nhi kya tha…" at bounding box center [445, 241] width 722 height 355
click at [220, 48] on div "R<3" at bounding box center [377, 56] width 745 height 16
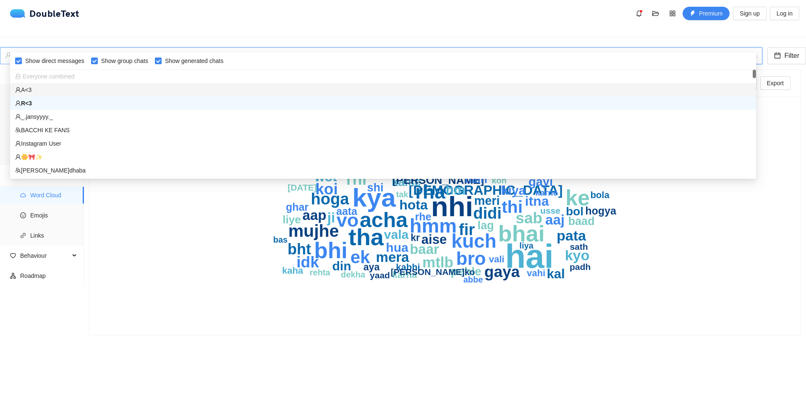
click at [117, 89] on div "A<3" at bounding box center [383, 89] width 736 height 9
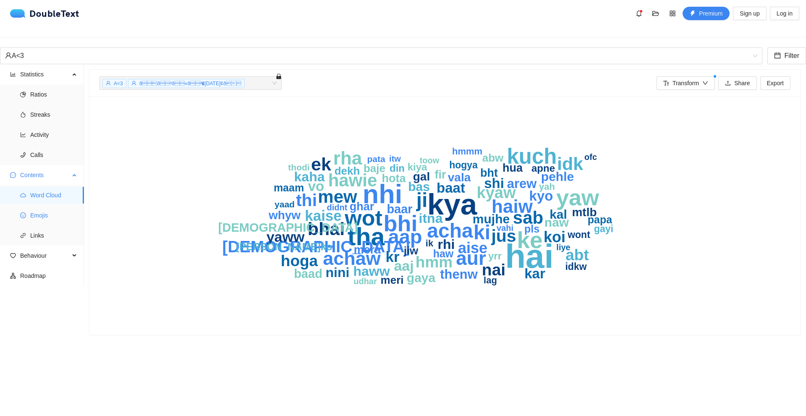
click at [54, 210] on span "Emojis" at bounding box center [53, 215] width 47 height 17
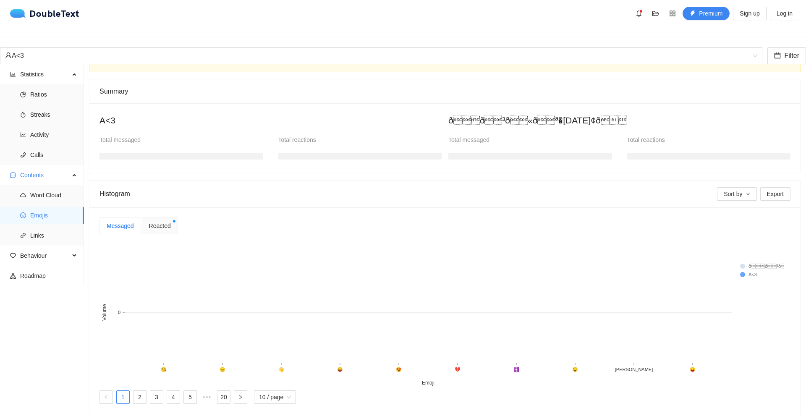
scroll to position [57, 0]
click at [57, 229] on span "Links" at bounding box center [53, 235] width 47 height 17
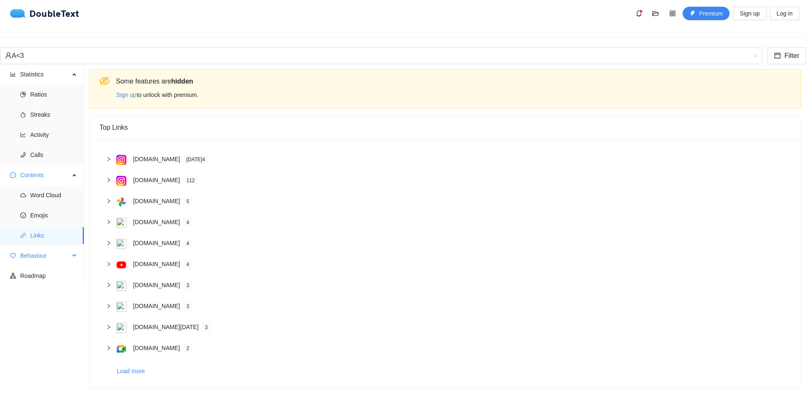
click at [35, 247] on span "Behaviour" at bounding box center [45, 255] width 50 height 17
click at [86, 47] on div "A<3 Filter" at bounding box center [403, 55] width 806 height 17
click at [98, 48] on div "A<3" at bounding box center [377, 56] width 745 height 16
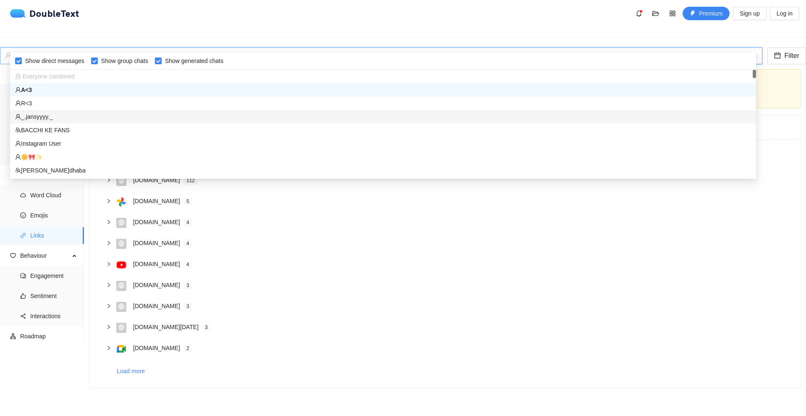
click at [71, 115] on div "_.jansyyyy._" at bounding box center [383, 116] width 736 height 9
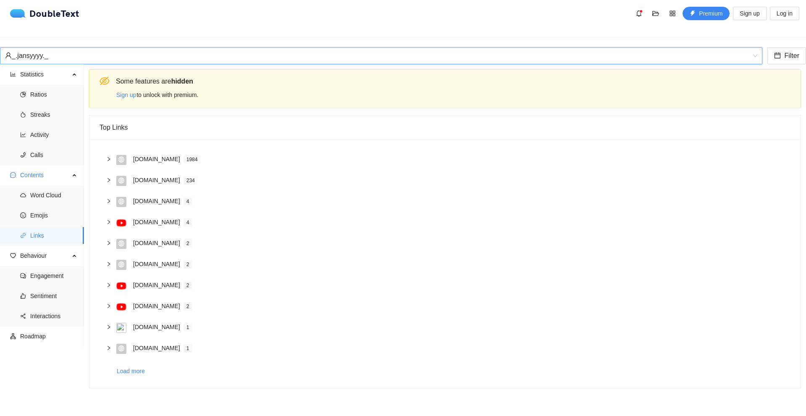
click at [158, 154] on div "[DOMAIN_NAME]" at bounding box center [156, 158] width 47 height 9
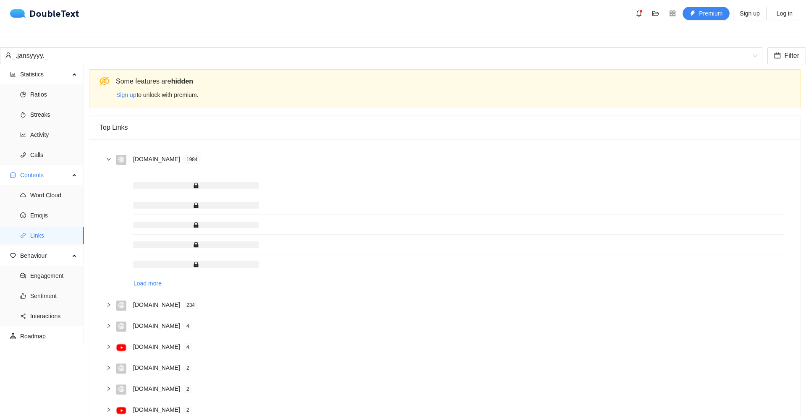
click at [163, 154] on div "[DOMAIN_NAME]" at bounding box center [156, 158] width 47 height 9
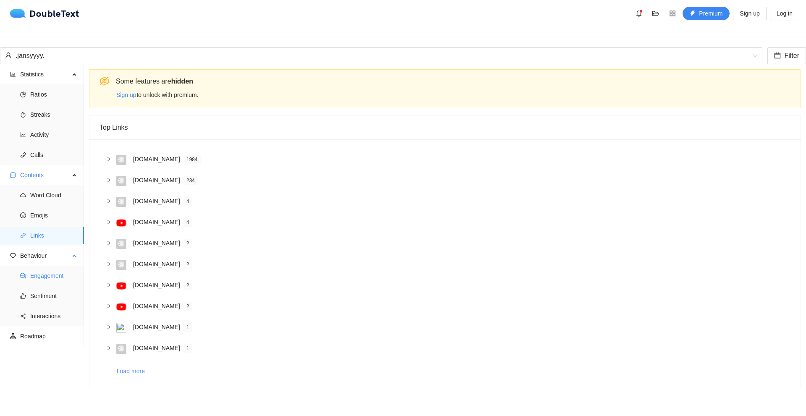
click at [60, 267] on span "Engagement" at bounding box center [53, 275] width 47 height 17
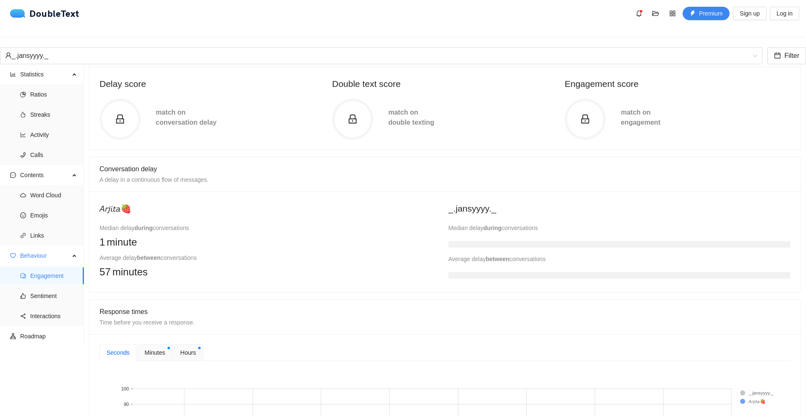
scroll to position [84, 0]
click at [229, 50] on div "_.jansyyyy._" at bounding box center [377, 56] width 745 height 16
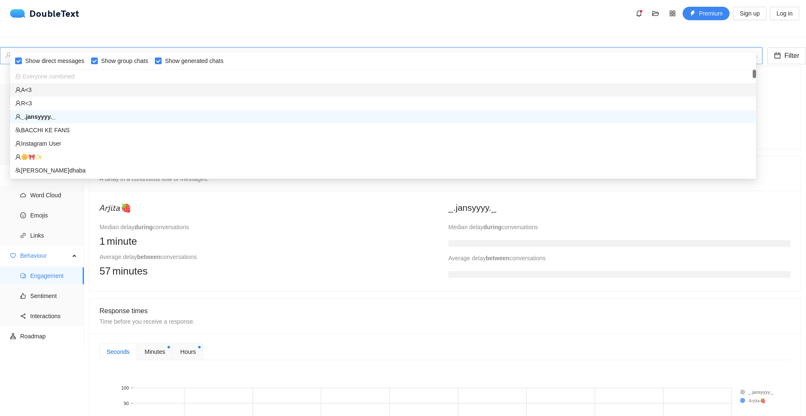
click at [54, 89] on div "A<3" at bounding box center [383, 89] width 736 height 9
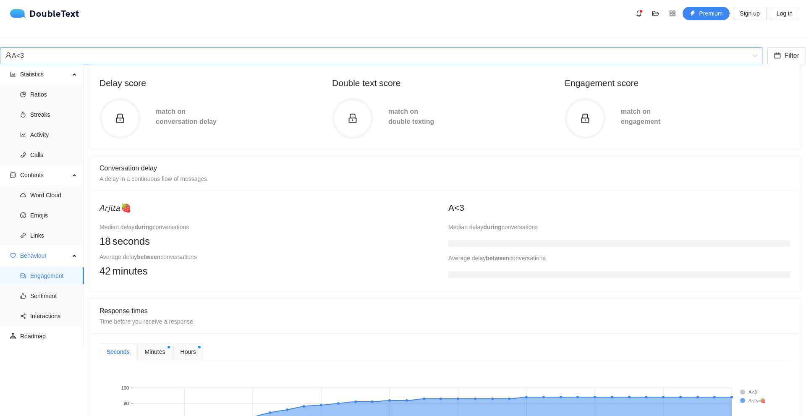
click at [104, 48] on div "A<3" at bounding box center [377, 56] width 745 height 16
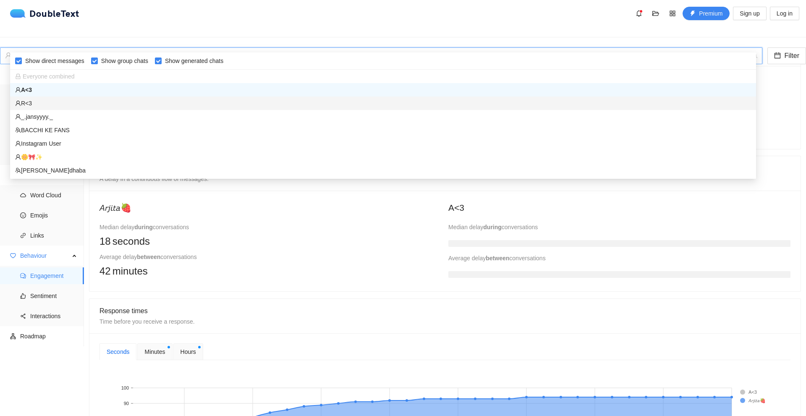
click at [71, 99] on div "R<3" at bounding box center [383, 103] width 736 height 9
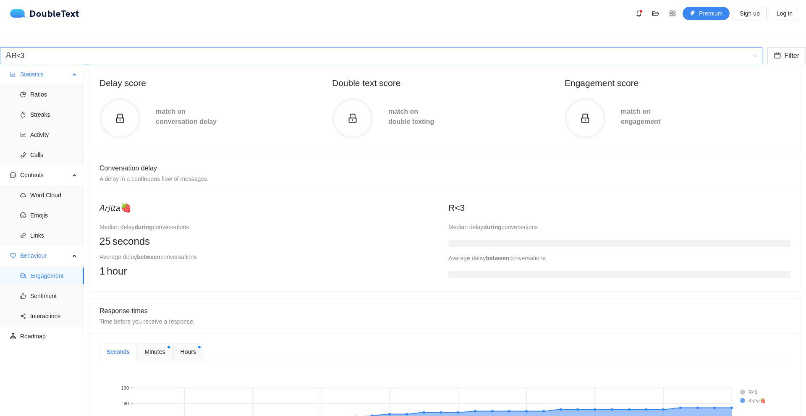
click at [80, 66] on div "Statistics" at bounding box center [42, 74] width 84 height 17
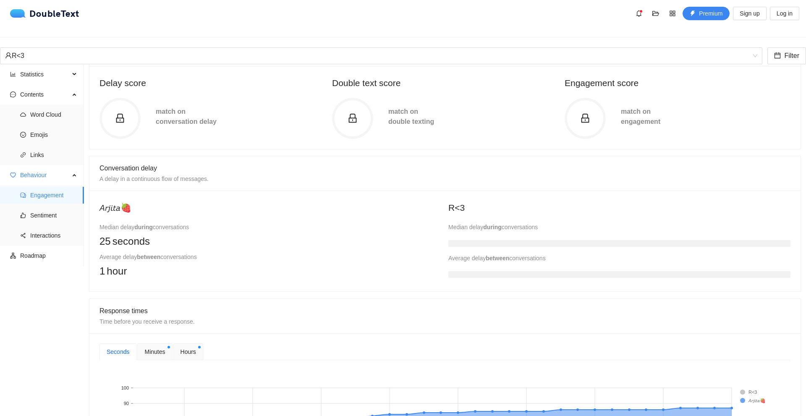
click at [79, 53] on div "R<3 Filter" at bounding box center [403, 55] width 806 height 17
click at [79, 51] on div "R<3 Filter" at bounding box center [403, 55] width 806 height 17
click at [79, 48] on div "R<3" at bounding box center [377, 56] width 745 height 16
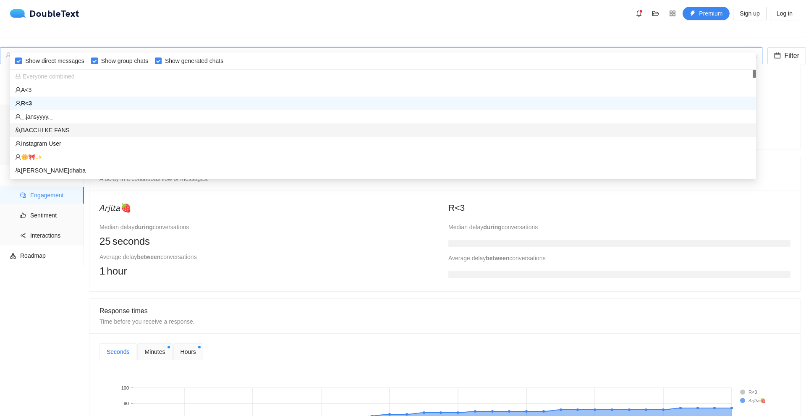
click at [57, 128] on div "BACCHI KE FANS" at bounding box center [383, 130] width 736 height 9
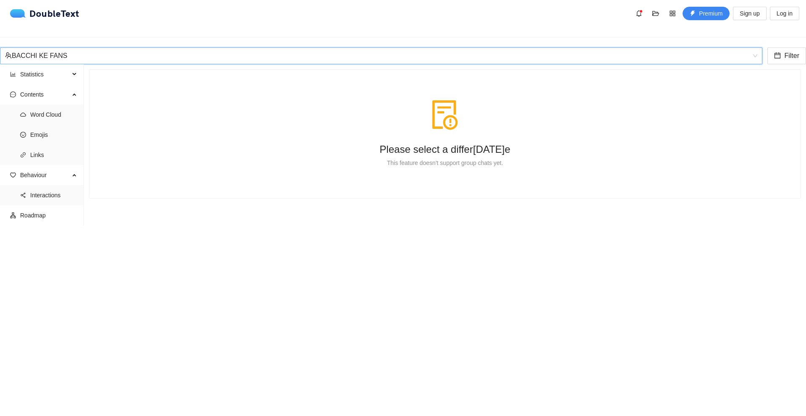
click at [100, 48] on div "BACCHI KE FANS" at bounding box center [377, 56] width 745 height 16
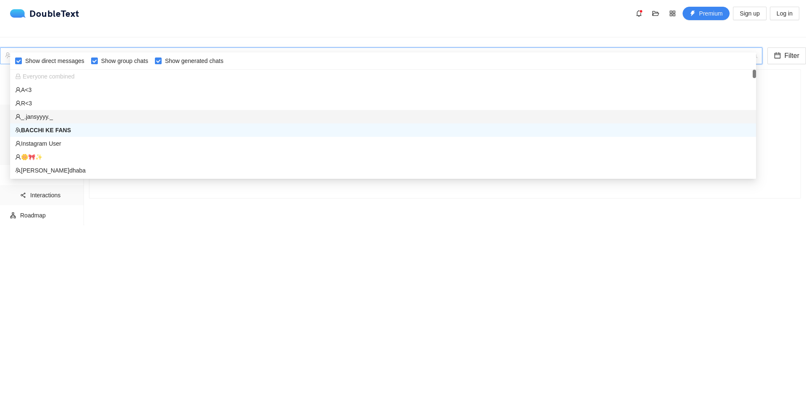
click at [56, 113] on div "_.jansyyyy._" at bounding box center [383, 116] width 736 height 9
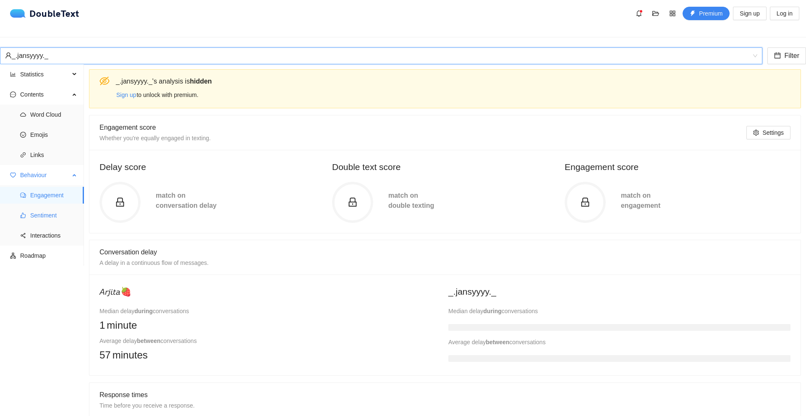
click at [58, 207] on span "Sentiment" at bounding box center [53, 215] width 47 height 17
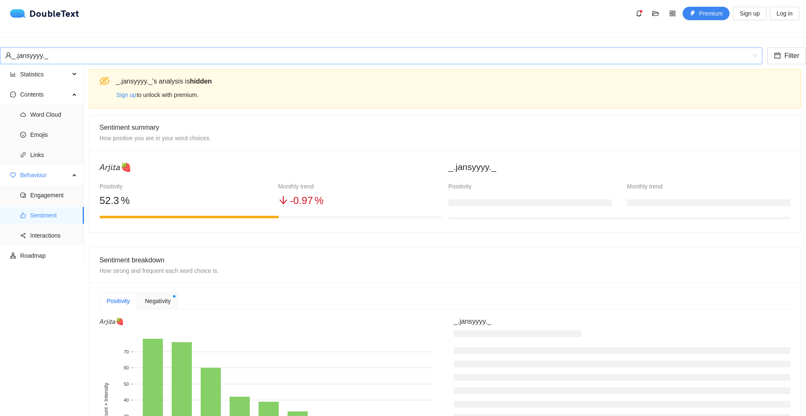
click at [157, 48] on div "_.jansyyyy._" at bounding box center [377, 56] width 745 height 16
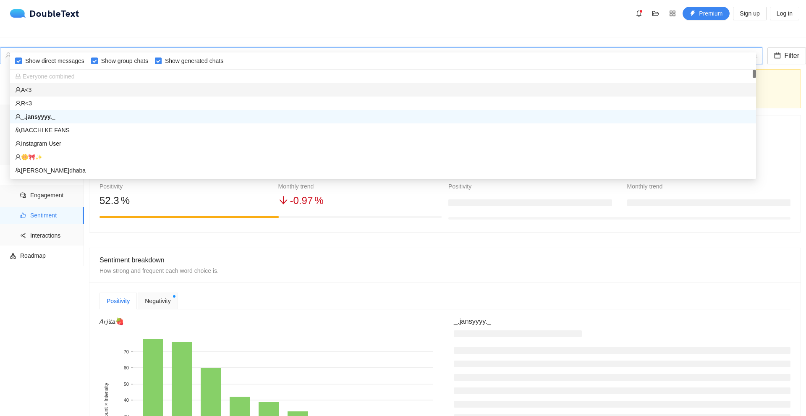
click at [96, 86] on div "A<3" at bounding box center [383, 89] width 736 height 9
click at [96, 84] on body "DoubleText Premium Sign up Log in 📂 Click here or drop all unzipped folders to …" at bounding box center [403, 208] width 806 height 416
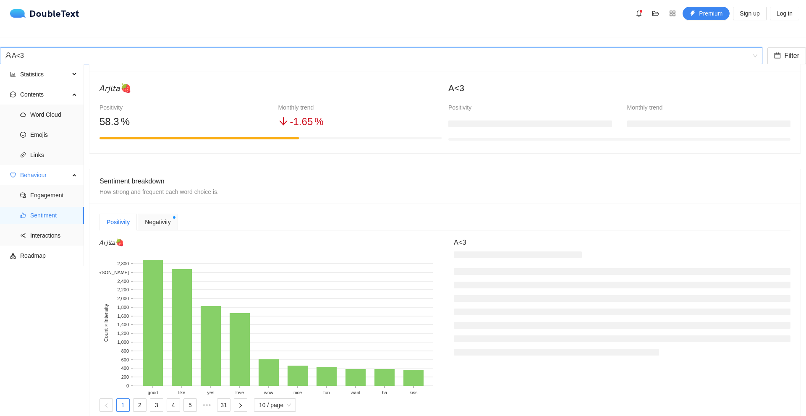
scroll to position [126, 0]
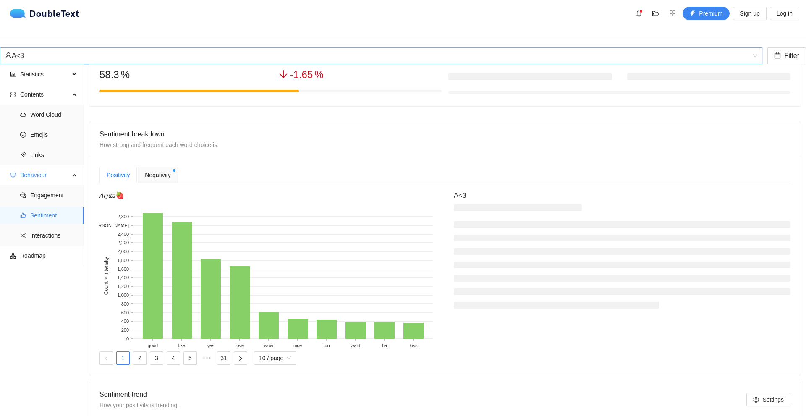
click at [167, 177] on span "Negativity" at bounding box center [158, 174] width 26 height 9
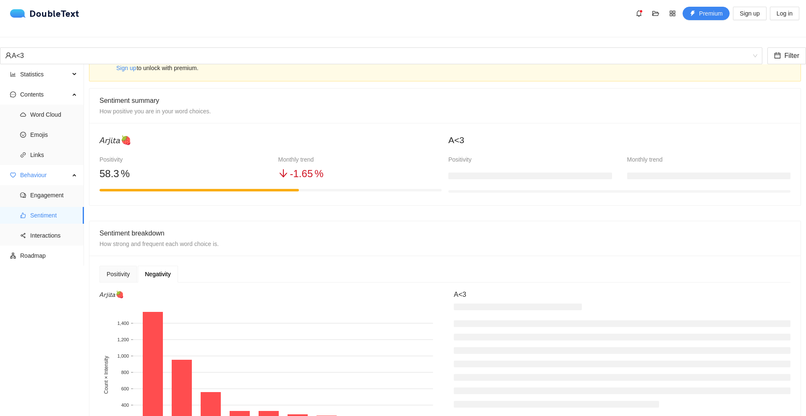
scroll to position [0, 0]
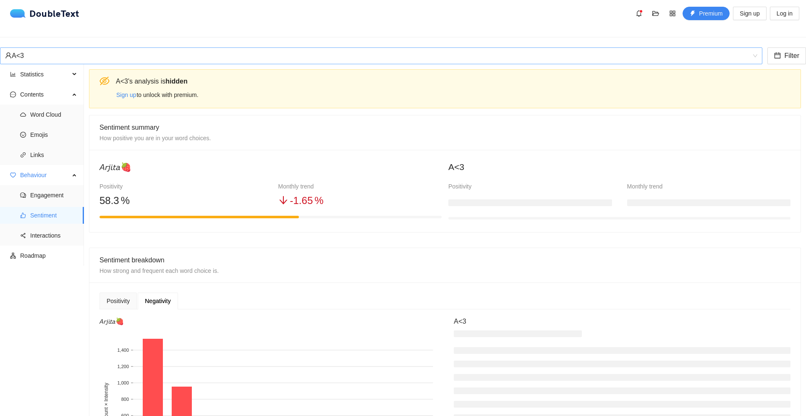
click at [111, 48] on div "A<3" at bounding box center [377, 56] width 745 height 16
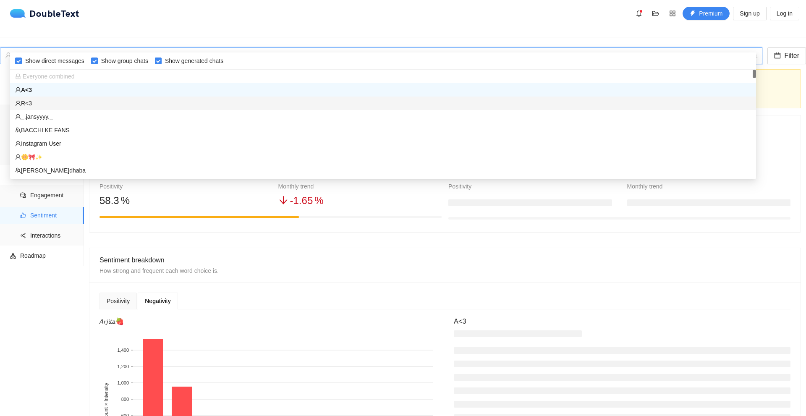
click at [46, 116] on div "_.jansyyyy._" at bounding box center [383, 116] width 736 height 9
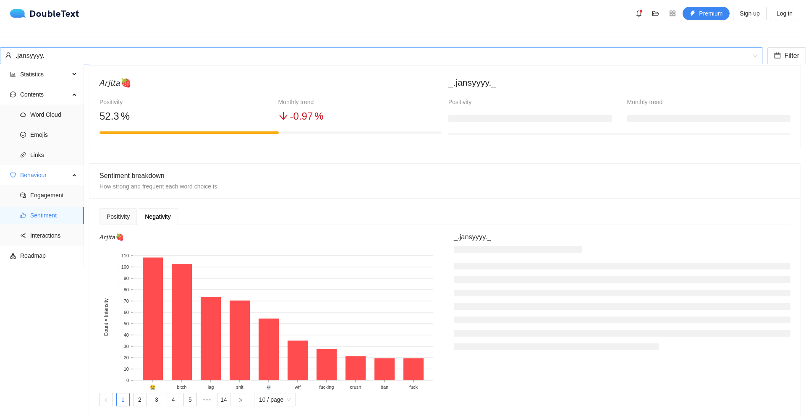
scroll to position [126, 0]
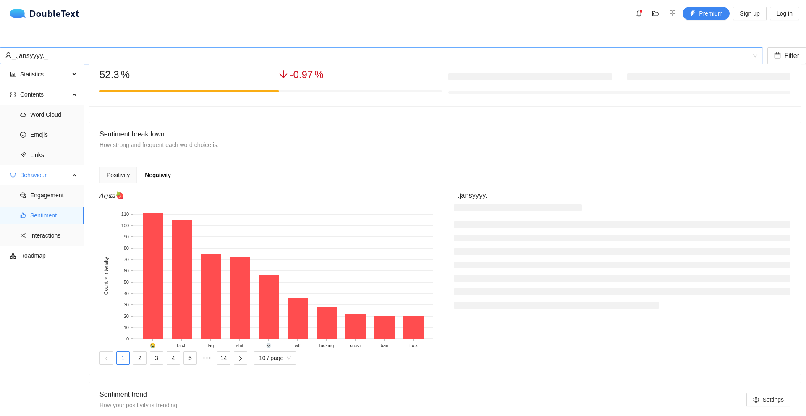
click at [138, 174] on div "Negativity" at bounding box center [158, 175] width 40 height 17
click at [131, 174] on div "Positivity" at bounding box center [117, 175] width 37 height 17
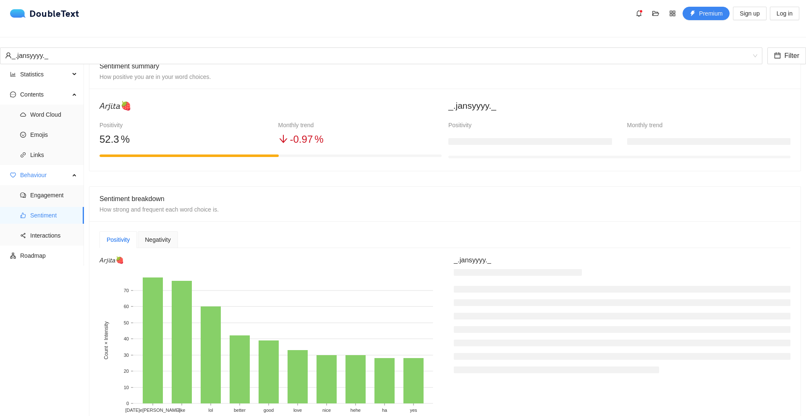
scroll to position [42, 0]
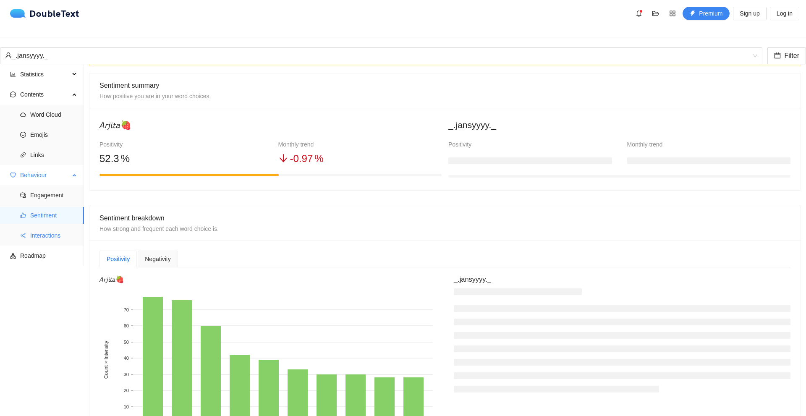
click at [59, 231] on span "Interactions" at bounding box center [53, 235] width 47 height 17
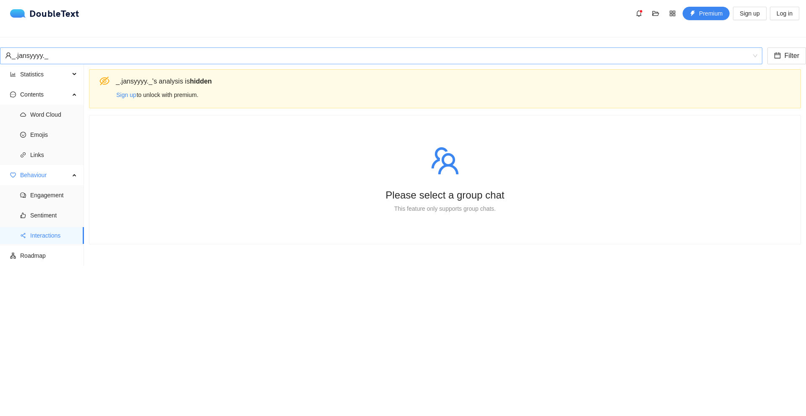
drag, startPoint x: 131, startPoint y: 32, endPoint x: 122, endPoint y: 43, distance: 14.0
click at [132, 47] on div "_.jansyyyy._ Filter" at bounding box center [403, 55] width 806 height 17
click at [122, 48] on div "_.jansyyyy._" at bounding box center [377, 56] width 745 height 16
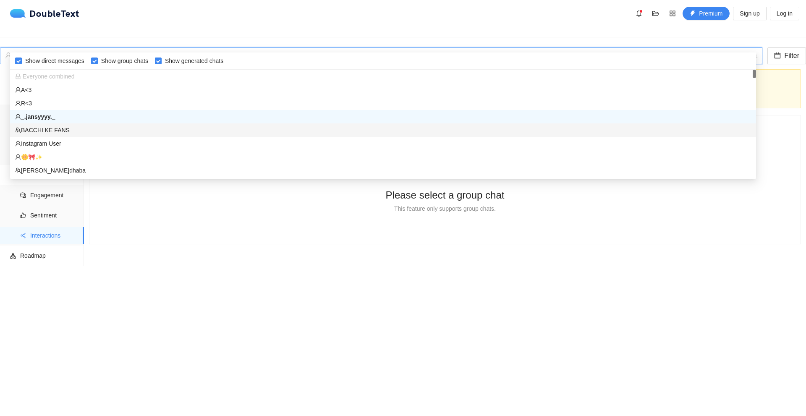
click at [55, 135] on div "BACCHI KE FANS" at bounding box center [383, 129] width 746 height 13
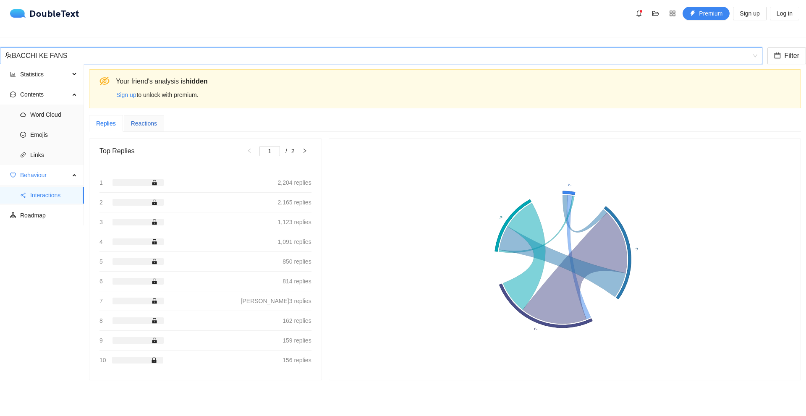
click at [146, 119] on div "Reactions" at bounding box center [144, 123] width 26 height 9
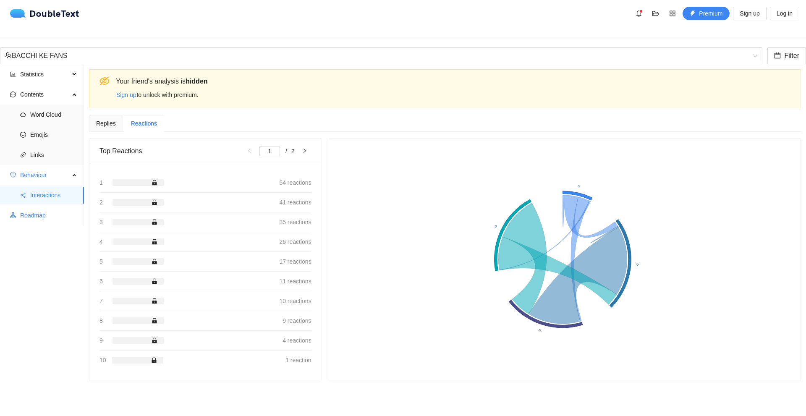
click at [47, 219] on ul "Statistics Ratios Streaks Activity Contents Word Cloud Emojis Links Behaviour I…" at bounding box center [42, 144] width 84 height 161
click at [39, 207] on span "Roadmap" at bounding box center [48, 215] width 57 height 17
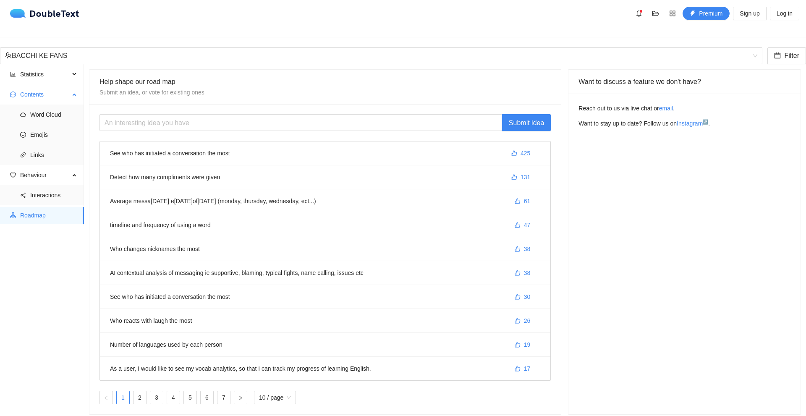
click at [42, 88] on span "Contents" at bounding box center [45, 94] width 50 height 17
click at [37, 69] on span "Statistics" at bounding box center [45, 74] width 50 height 17
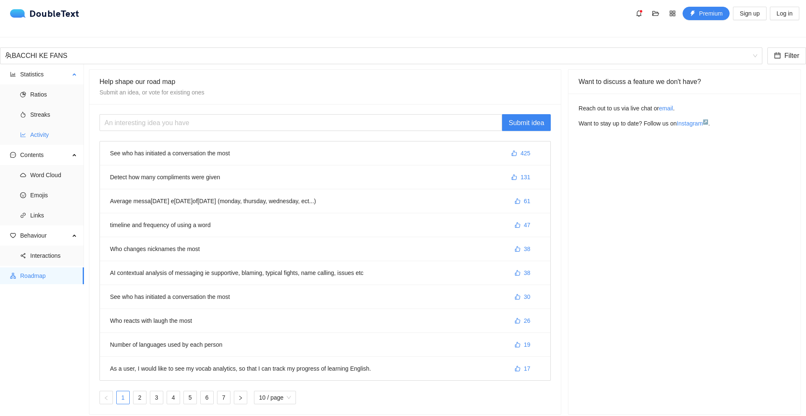
click at [49, 134] on span "Activity" at bounding box center [53, 134] width 47 height 17
